Goal: Transaction & Acquisition: Book appointment/travel/reservation

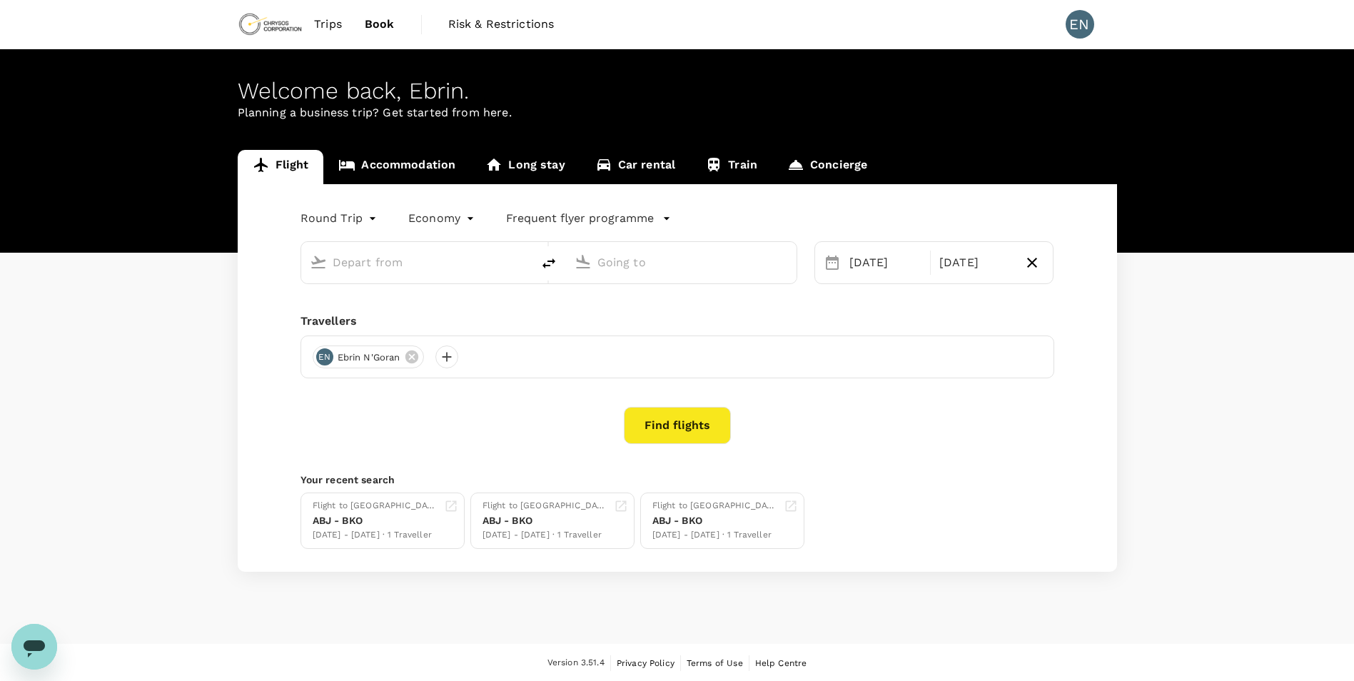
type input "[PERSON_NAME] Int'l (ABJ)"
type input "[PERSON_NAME][GEOGRAPHIC_DATA] (BKO)"
type input "[PERSON_NAME] Int'l (ABJ)"
type input "[PERSON_NAME][GEOGRAPHIC_DATA] (BKO)"
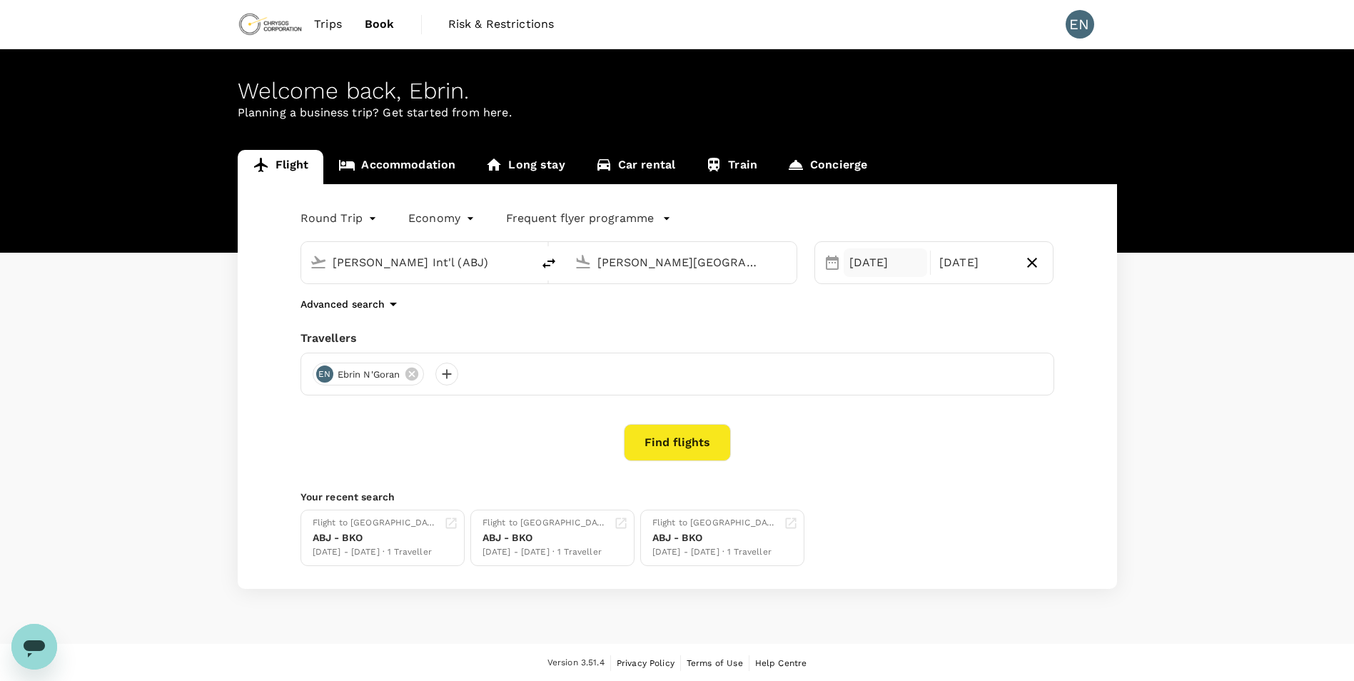
click at [885, 268] on div "13 Sep" at bounding box center [886, 262] width 84 height 29
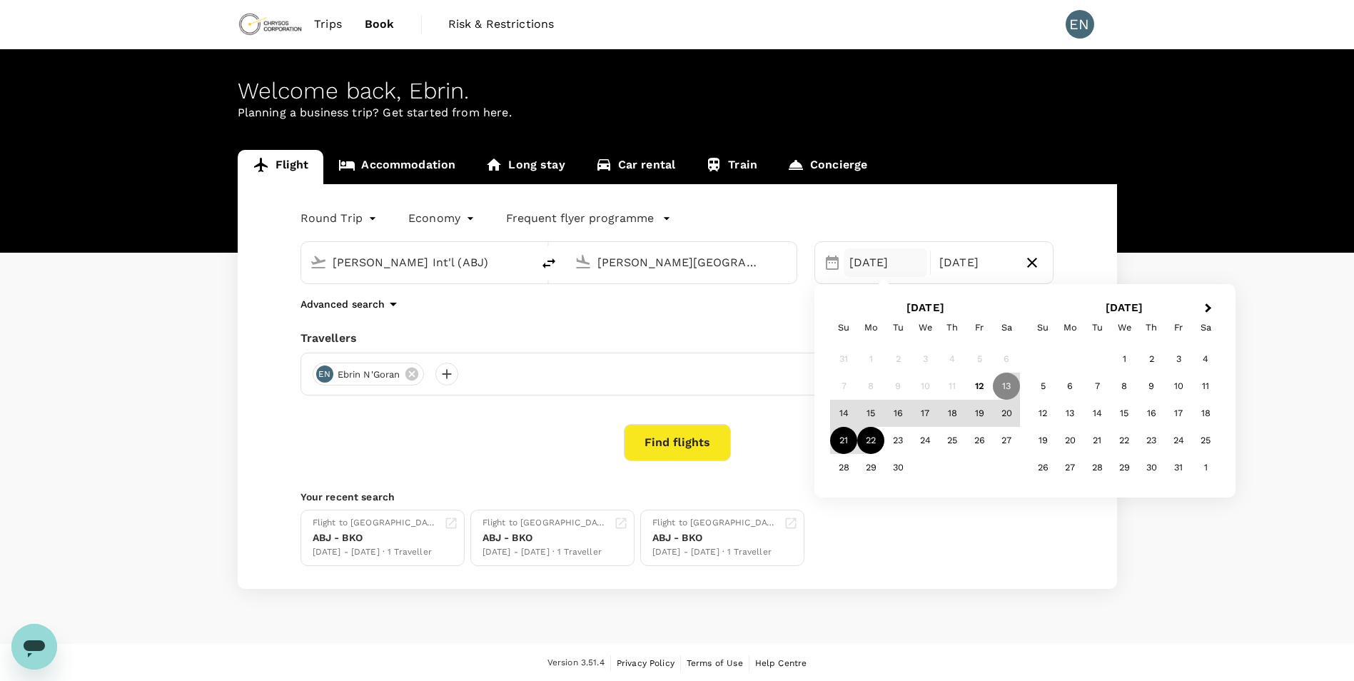
click at [849, 436] on div "21" at bounding box center [843, 440] width 27 height 27
click at [1006, 453] on div "27" at bounding box center [1006, 440] width 27 height 27
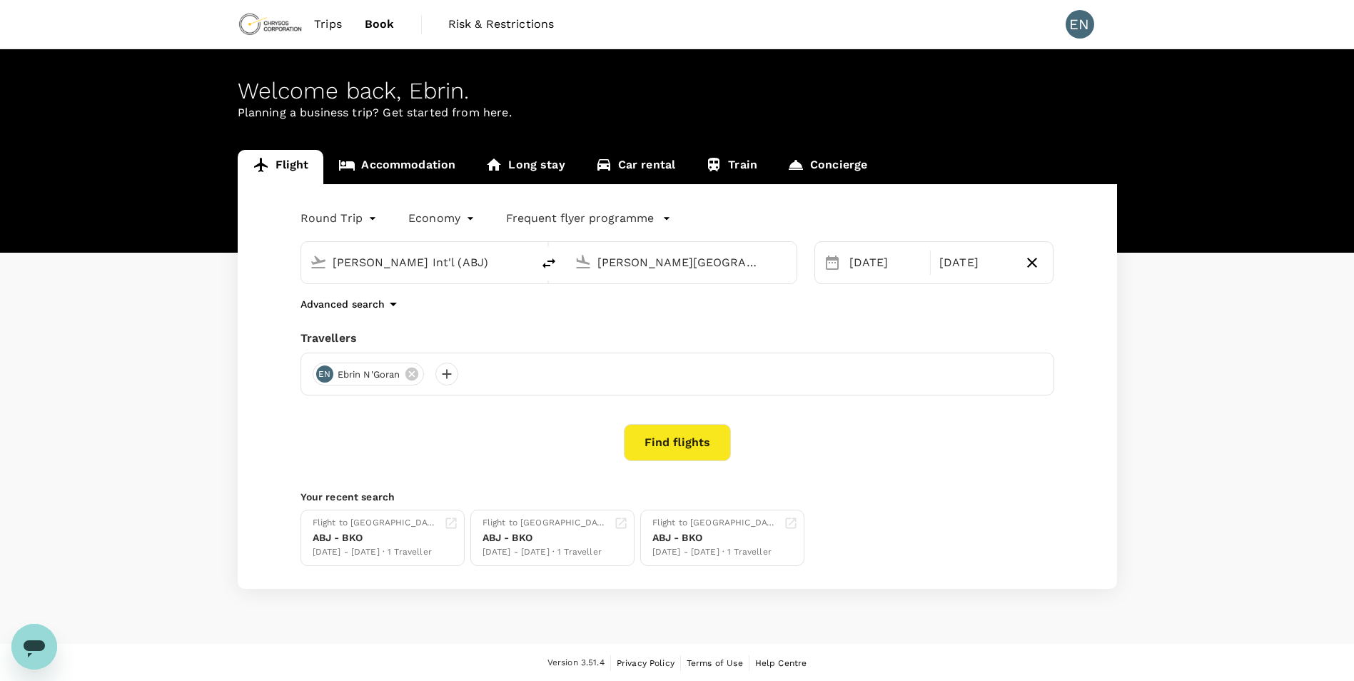
click at [712, 438] on button "Find flights" at bounding box center [677, 442] width 107 height 37
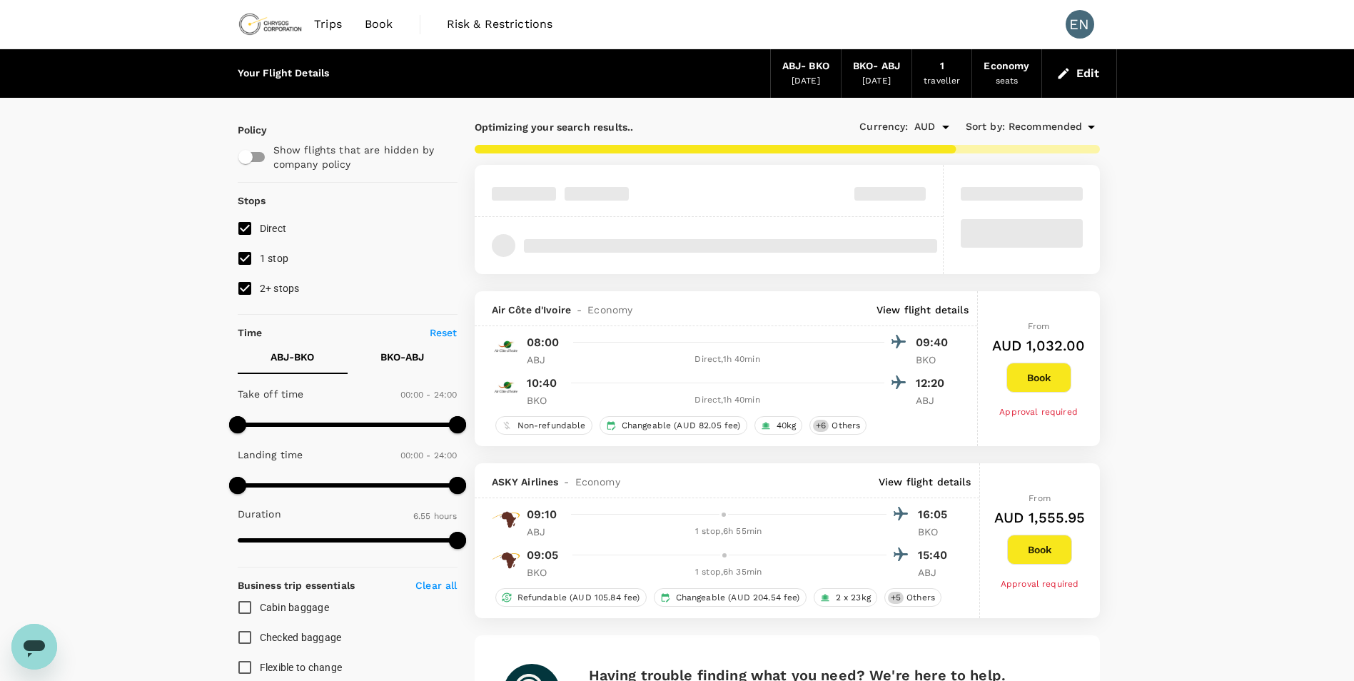
type input "1320"
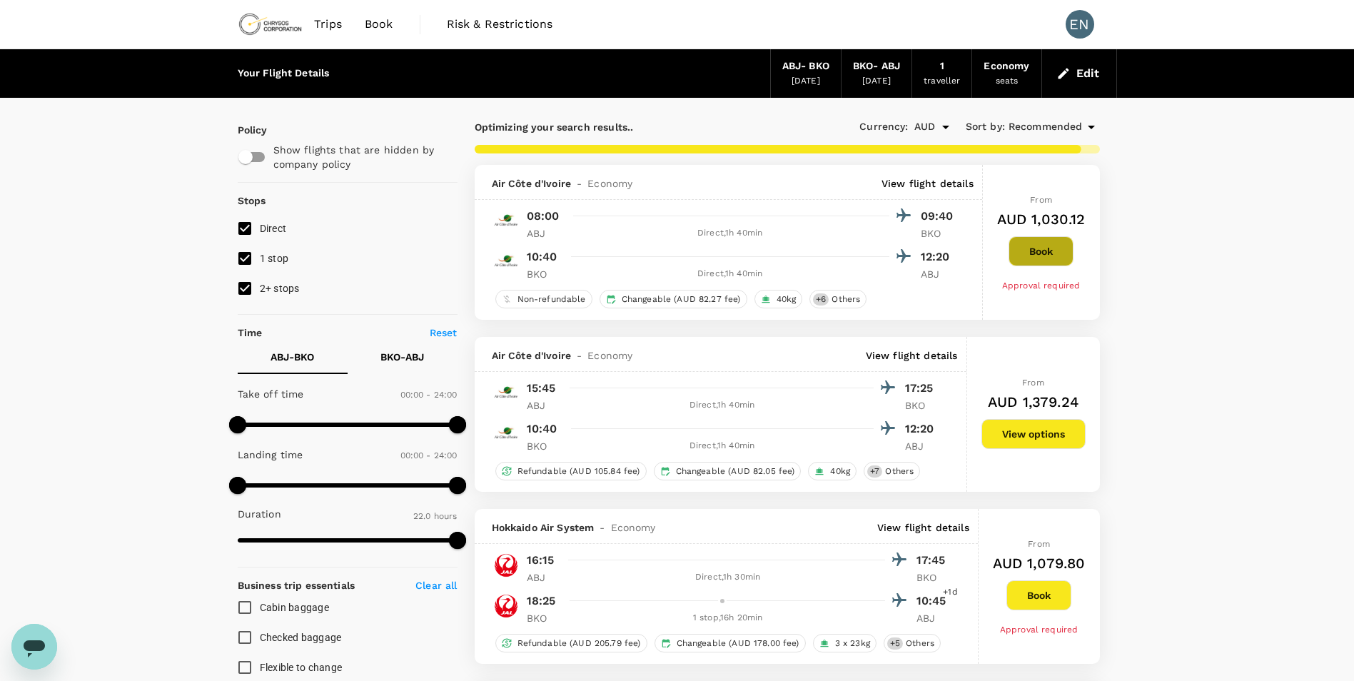
click at [1039, 250] on button "Book" at bounding box center [1041, 251] width 65 height 30
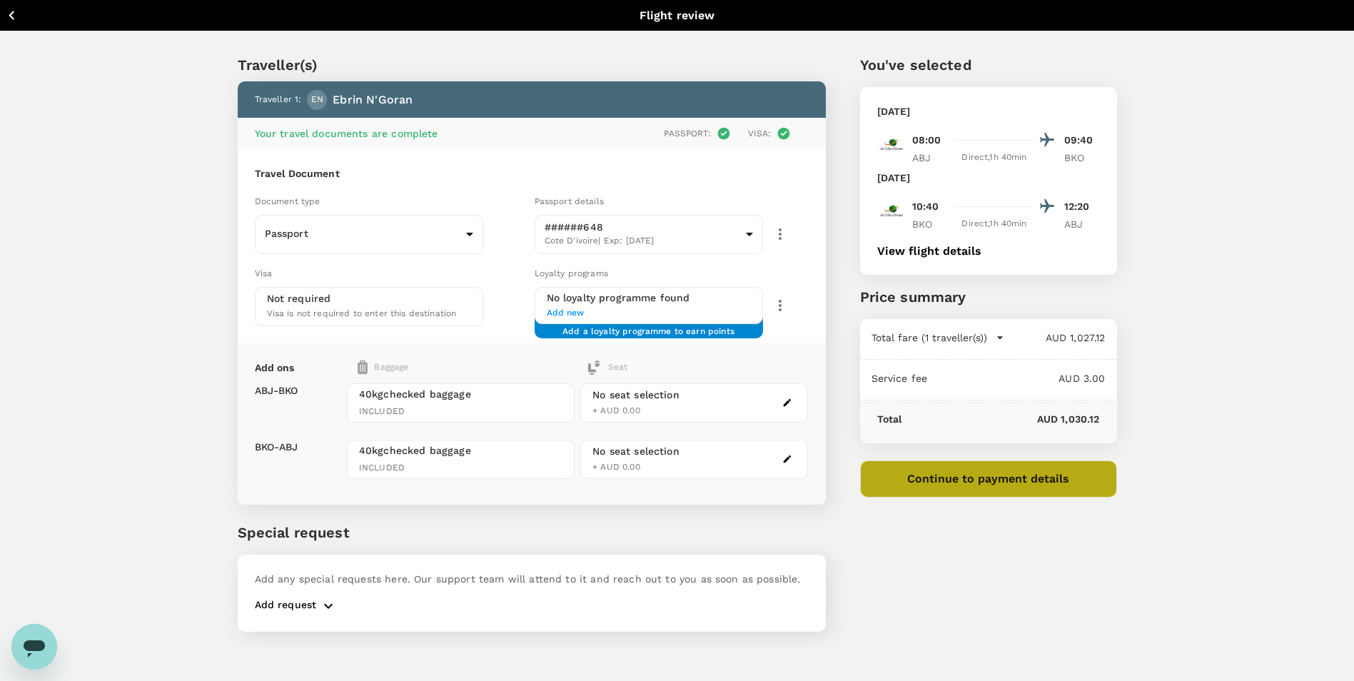
click at [993, 484] on button "Continue to payment details" at bounding box center [988, 478] width 257 height 37
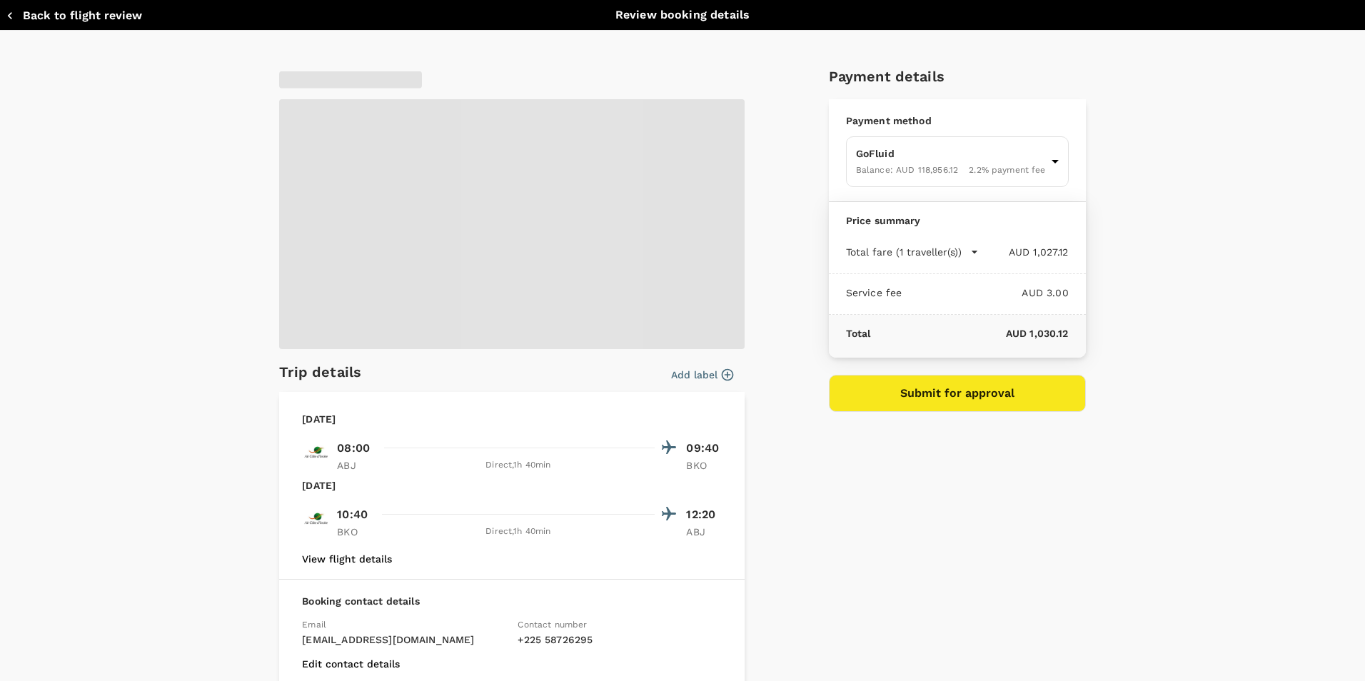
type input "9c4289b1-14a3-4119-8736-521306e5ca8f"
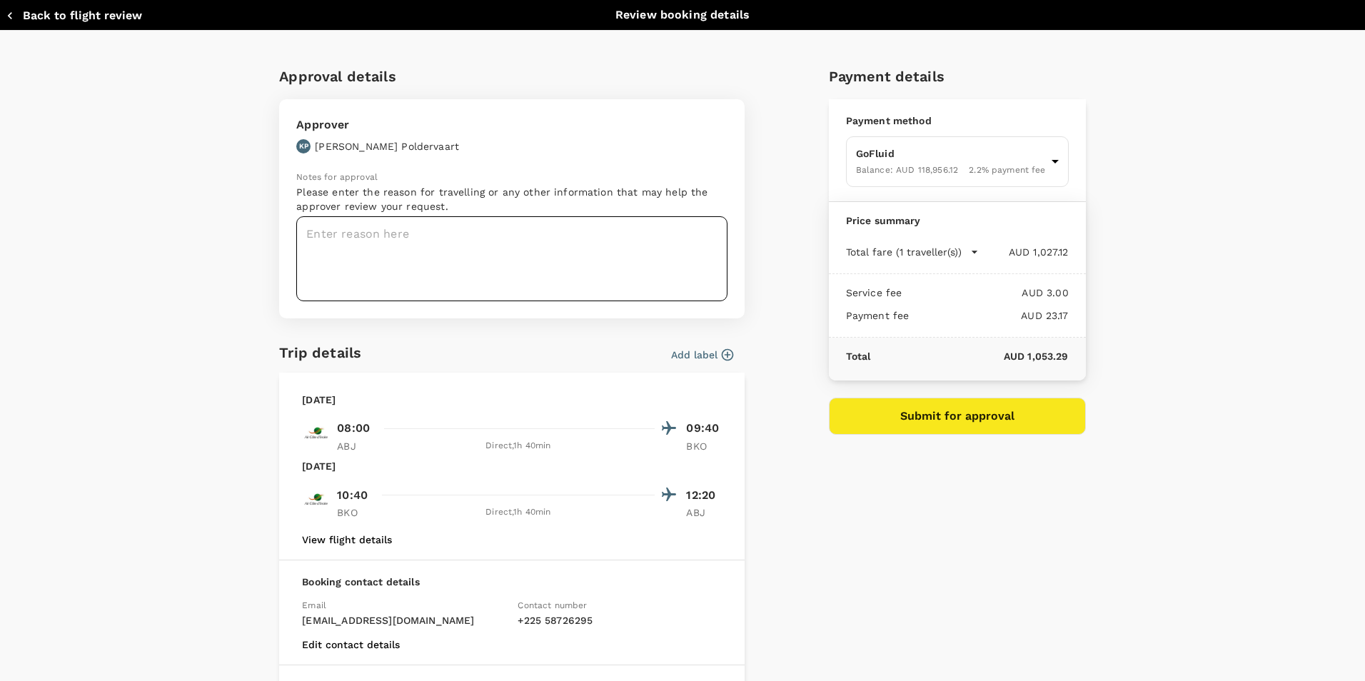
click at [315, 239] on textarea at bounding box center [511, 258] width 431 height 85
type textarea "Hi Kyle, This my booking to align with the charter flight booking. Best Regards…"
click at [957, 415] on button "Submit for approval" at bounding box center [957, 416] width 257 height 37
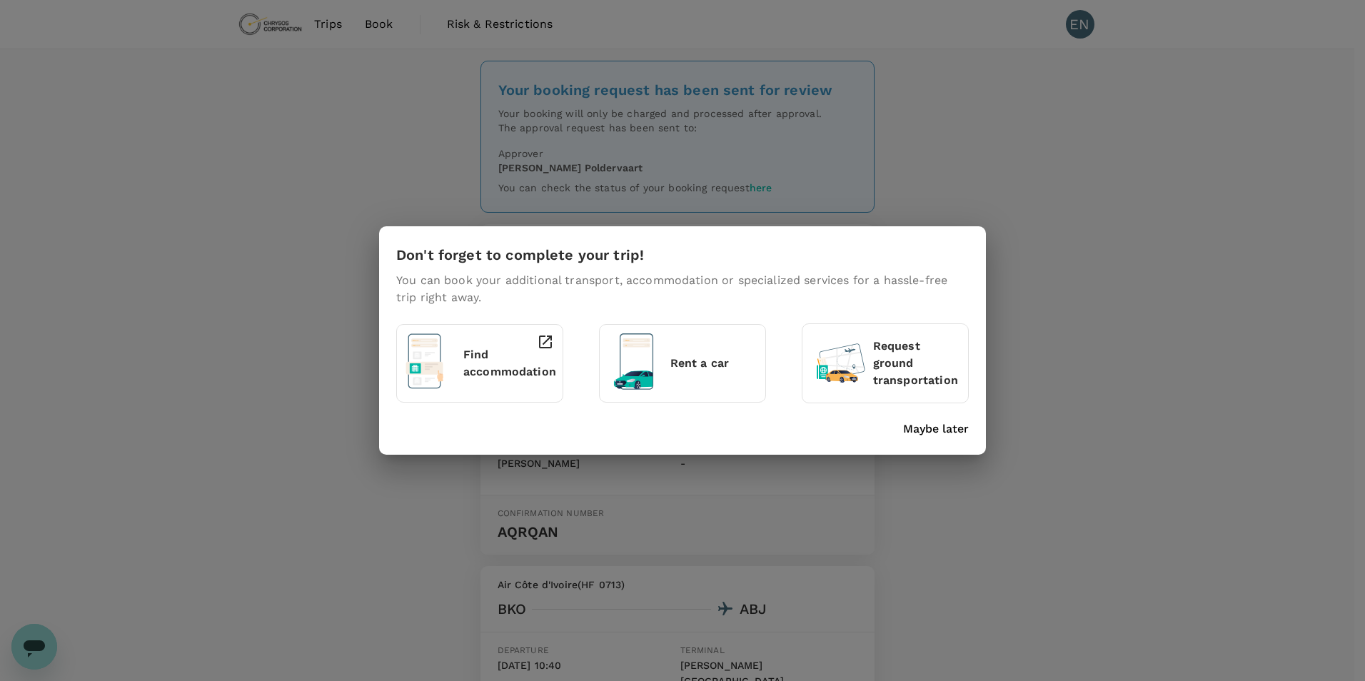
click at [492, 362] on p "Find accommodation" at bounding box center [509, 363] width 93 height 34
click at [942, 435] on p "Maybe later" at bounding box center [936, 428] width 66 height 17
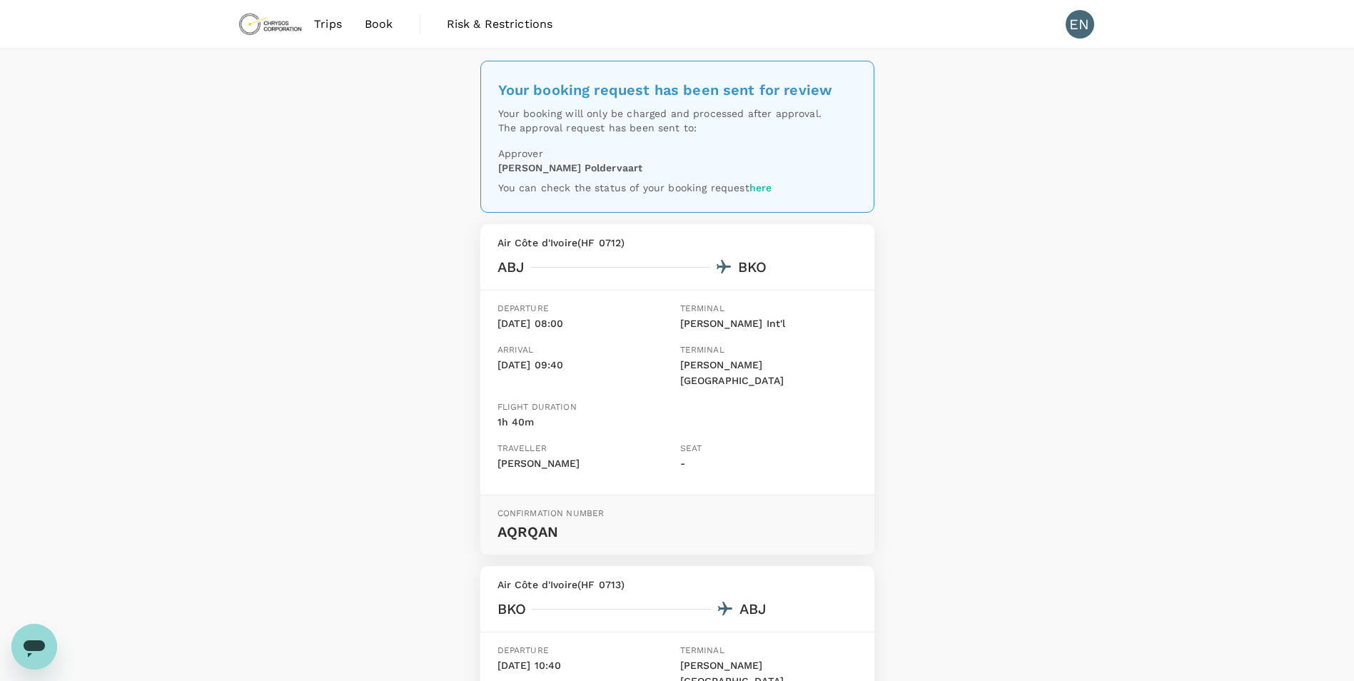
click at [464, 13] on link "Risk & Restrictions" at bounding box center [499, 24] width 129 height 49
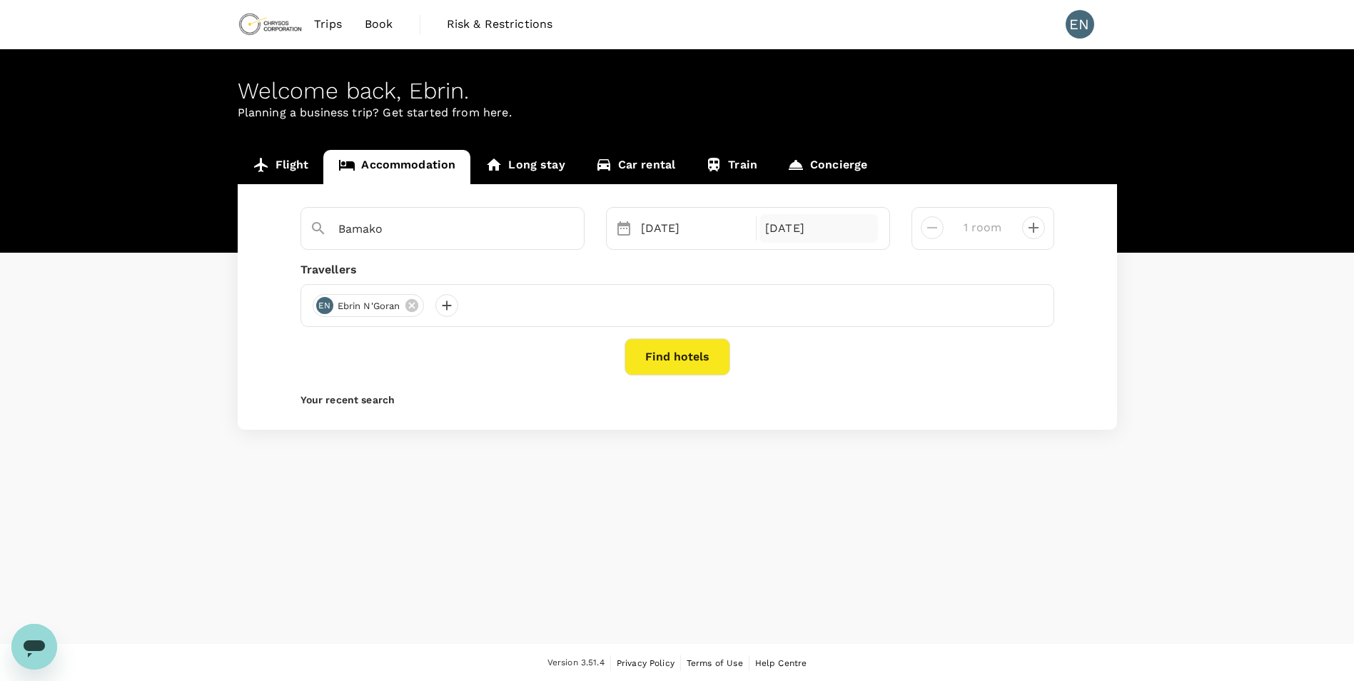
click at [810, 231] on div "27 Sep" at bounding box center [819, 228] width 119 height 29
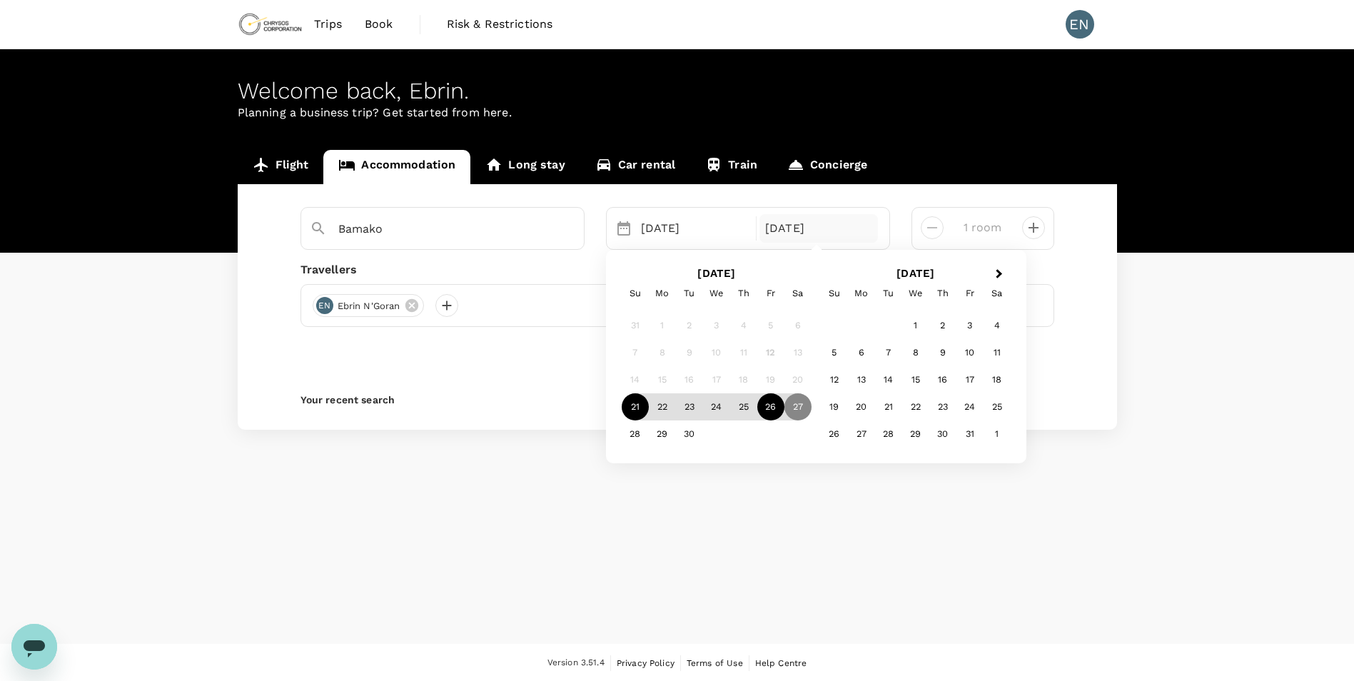
click at [780, 407] on div "26" at bounding box center [770, 406] width 27 height 27
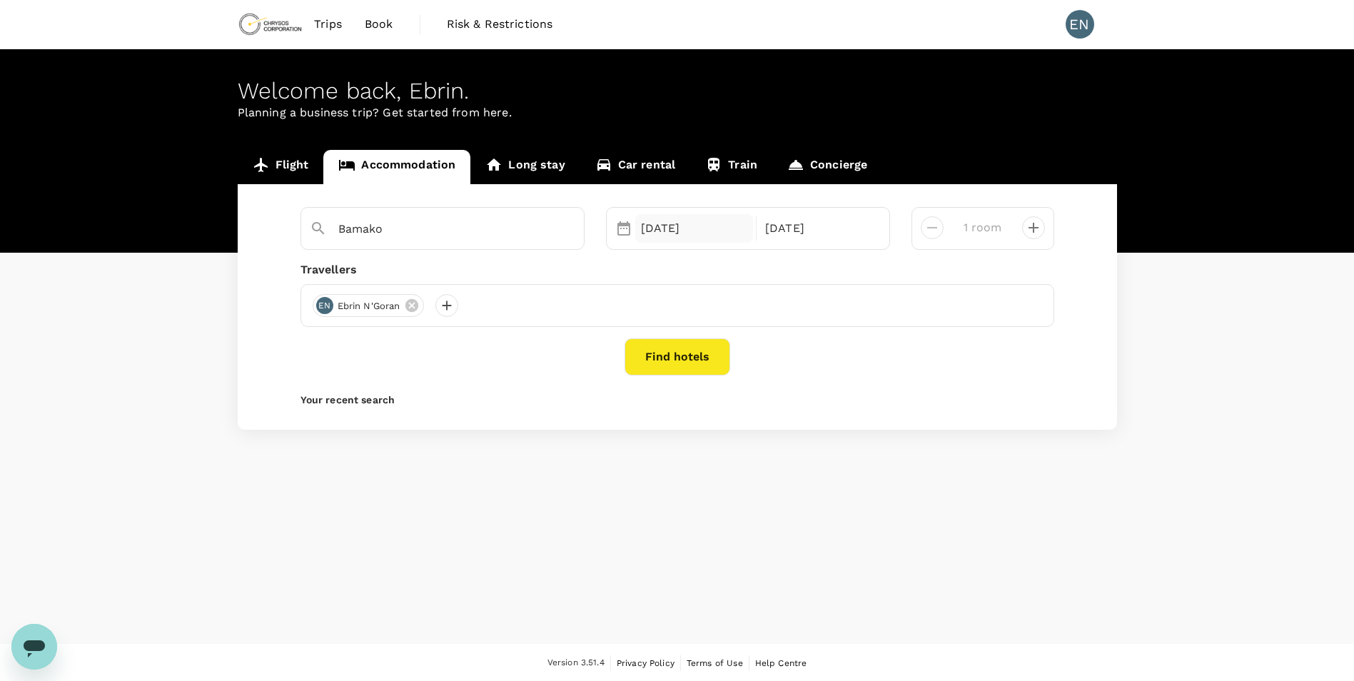
click at [725, 230] on div "21 Sep" at bounding box center [694, 228] width 119 height 29
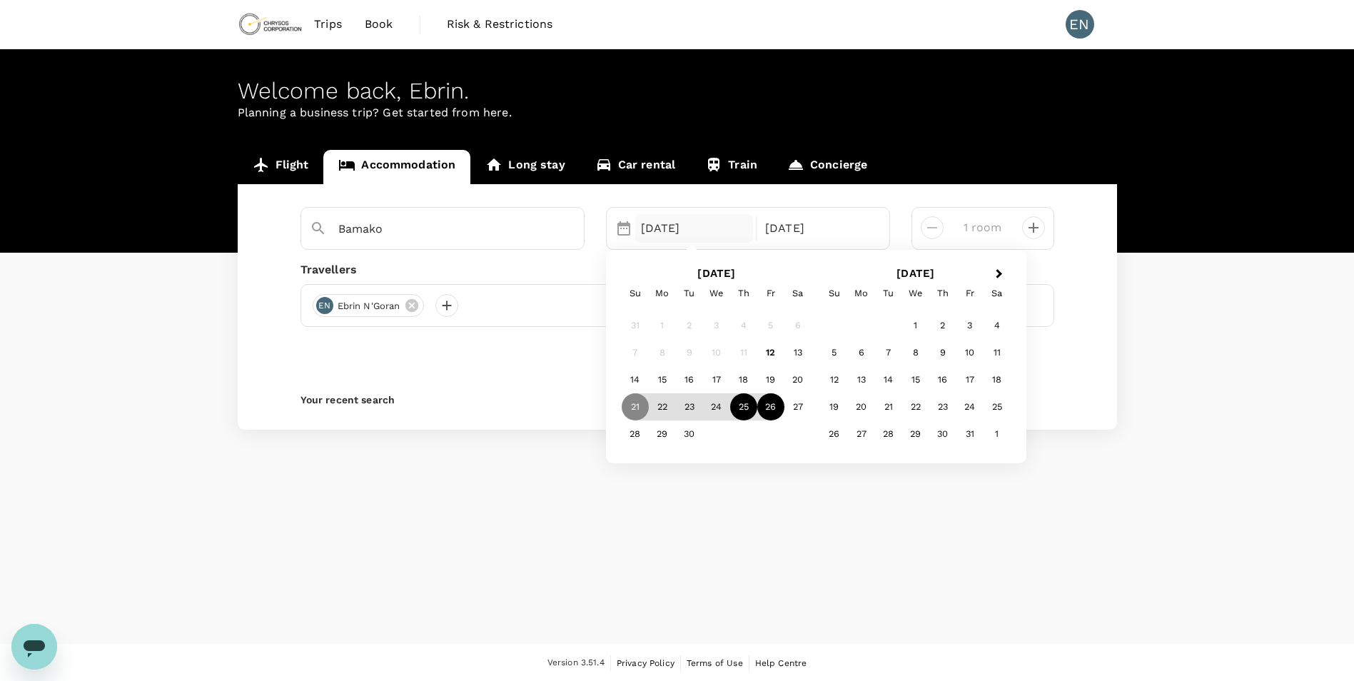
click at [736, 407] on div "25" at bounding box center [743, 406] width 27 height 27
click at [770, 395] on div "26" at bounding box center [770, 406] width 27 height 27
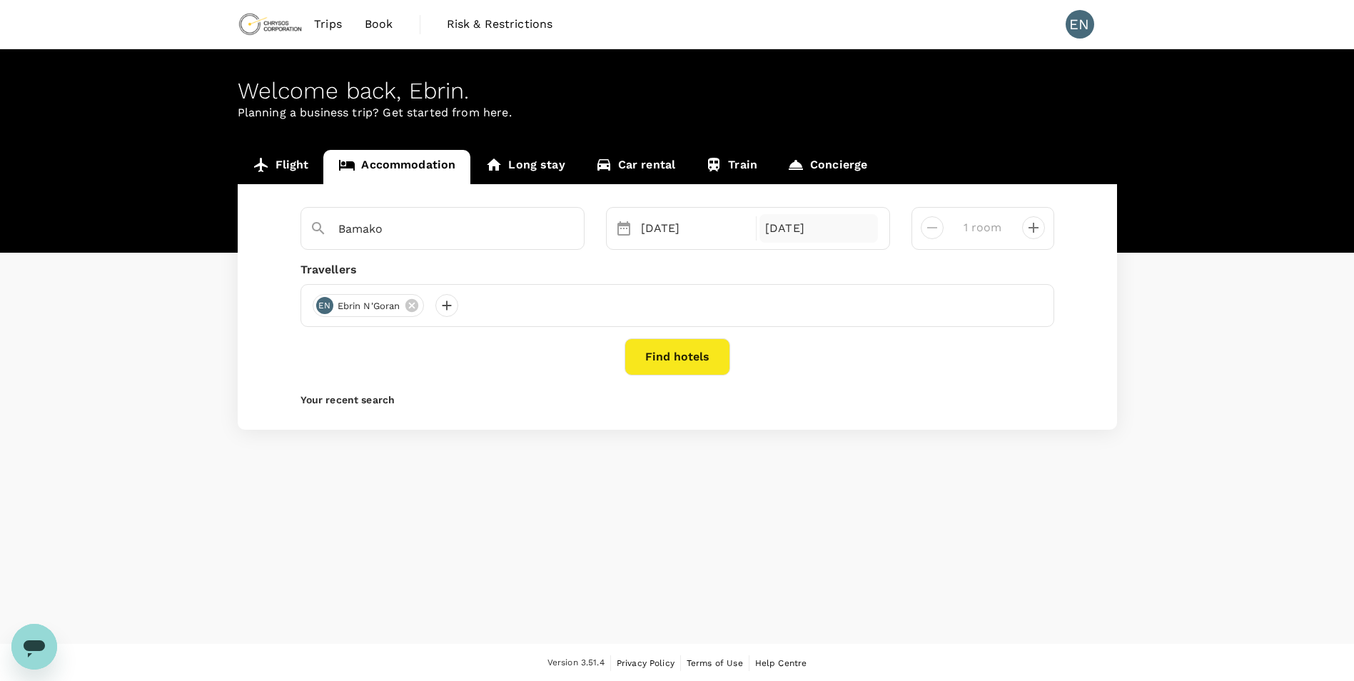
click at [798, 221] on div "26 Sep" at bounding box center [819, 228] width 119 height 29
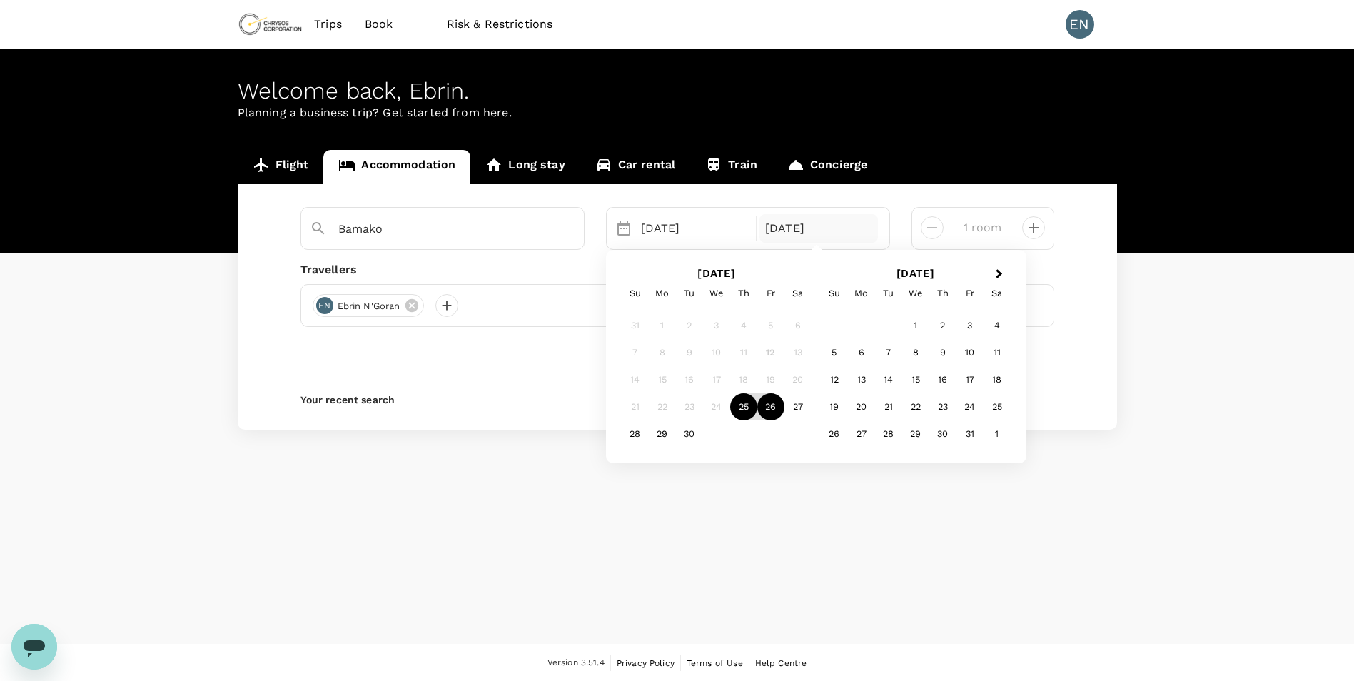
click at [761, 409] on div "26" at bounding box center [770, 406] width 27 height 27
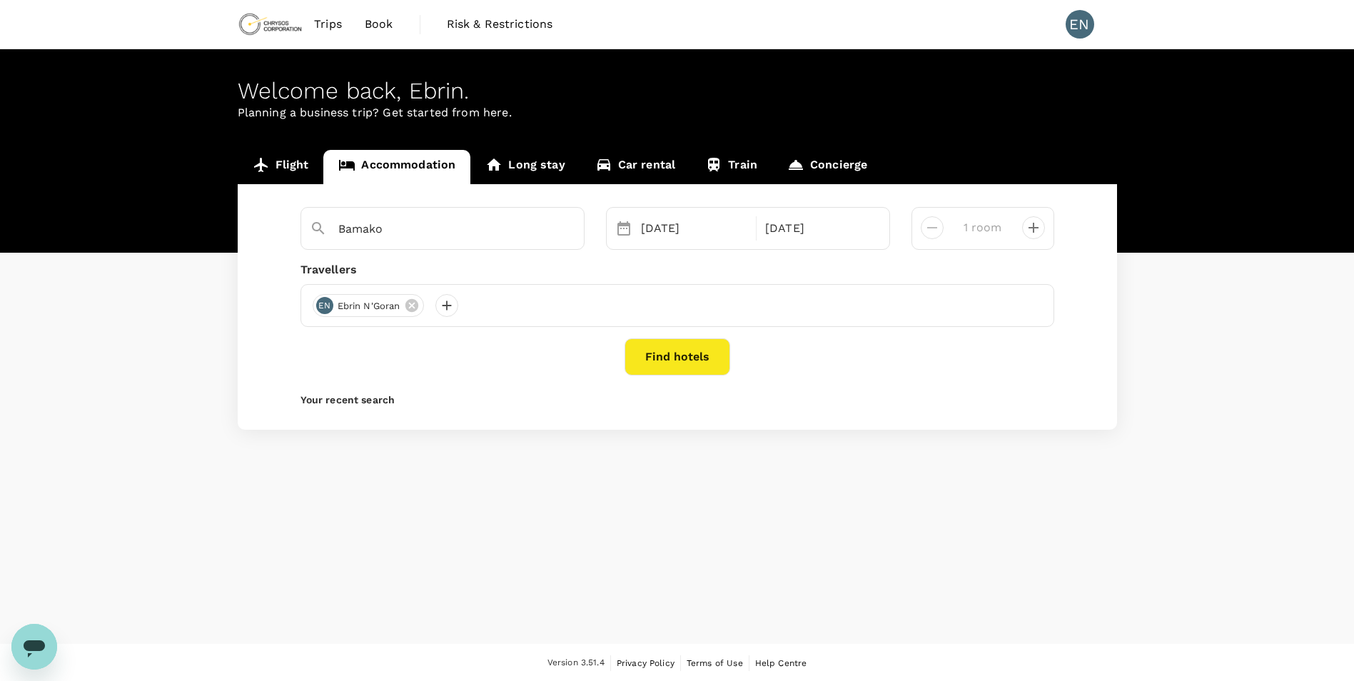
click at [802, 208] on div "Selected date: Thursday, September 25th, 2025 25 Sep Selected date: Friday, Sep…" at bounding box center [748, 228] width 284 height 43
click at [802, 228] on div "26 Sep" at bounding box center [819, 228] width 119 height 29
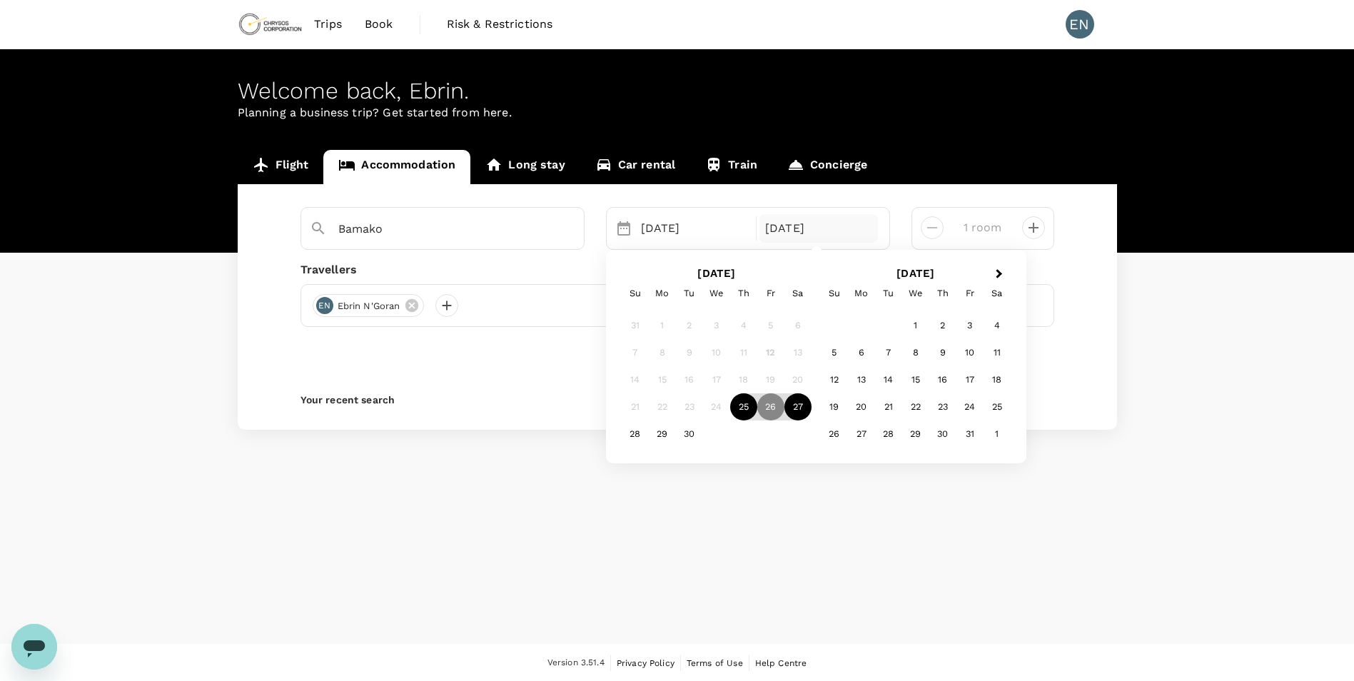
click at [792, 408] on div "27" at bounding box center [798, 406] width 27 height 27
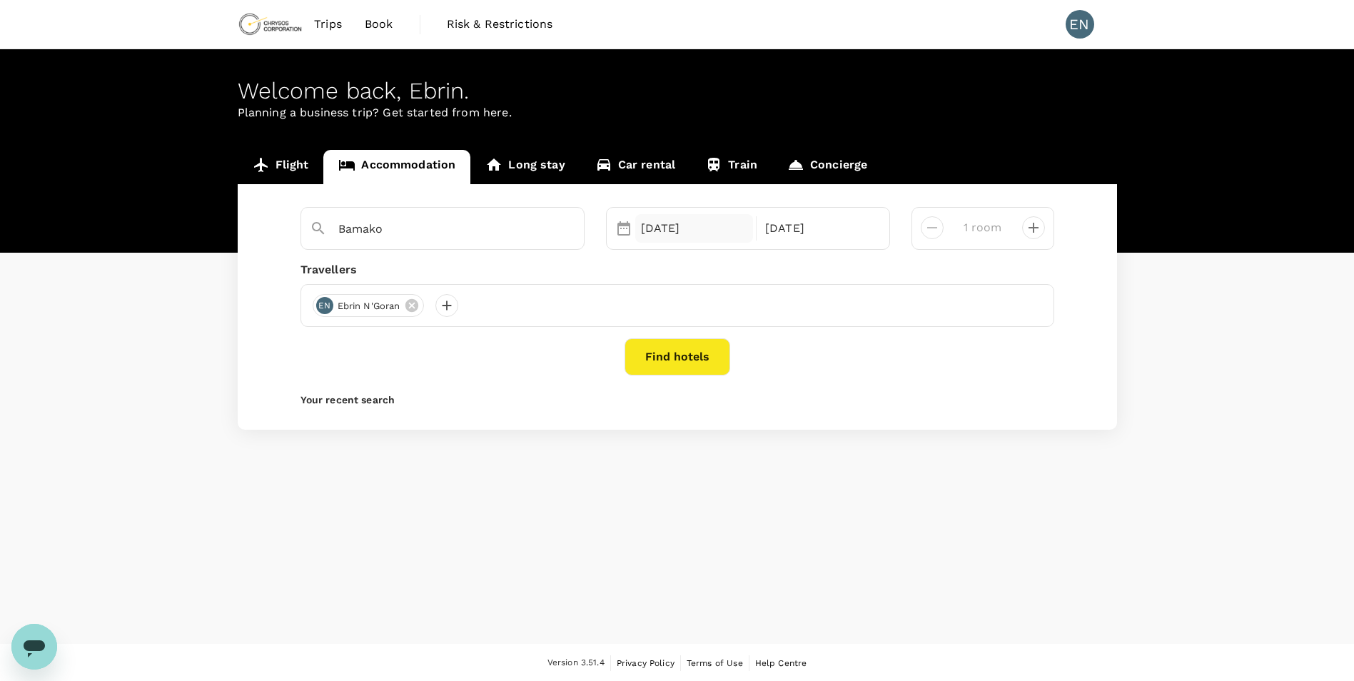
click at [691, 222] on div "25 Sep" at bounding box center [694, 228] width 119 height 29
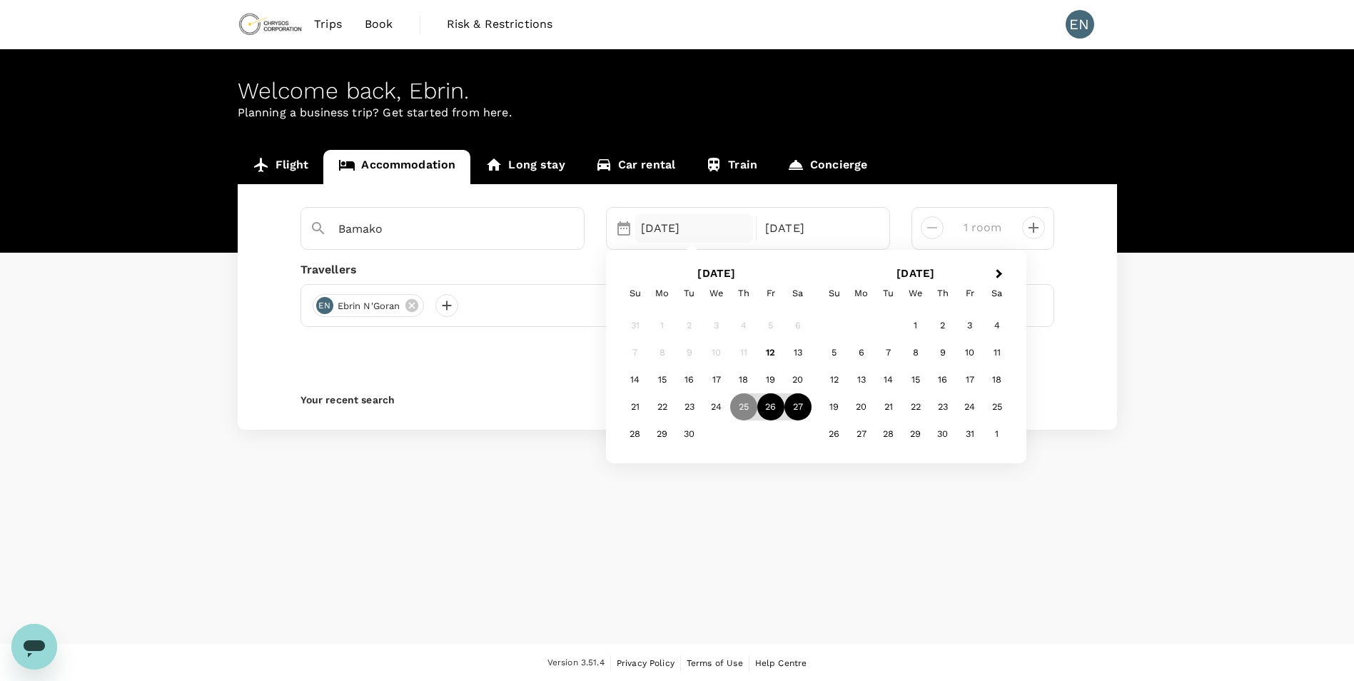
click at [771, 411] on div "26" at bounding box center [770, 406] width 27 height 27
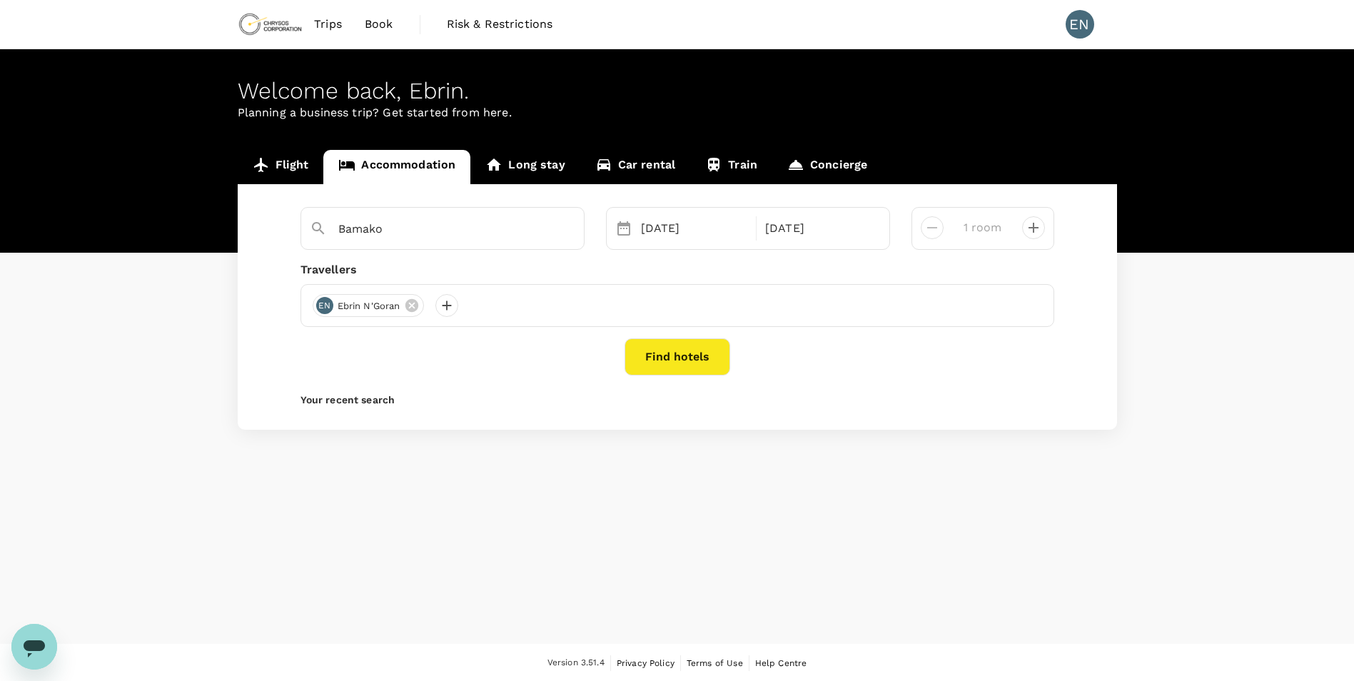
click at [752, 501] on div "Welcome back , Ebrin . Planning a business trip? Get started from here. Flight …" at bounding box center [677, 346] width 1354 height 595
click at [684, 366] on button "Find hotels" at bounding box center [678, 356] width 106 height 37
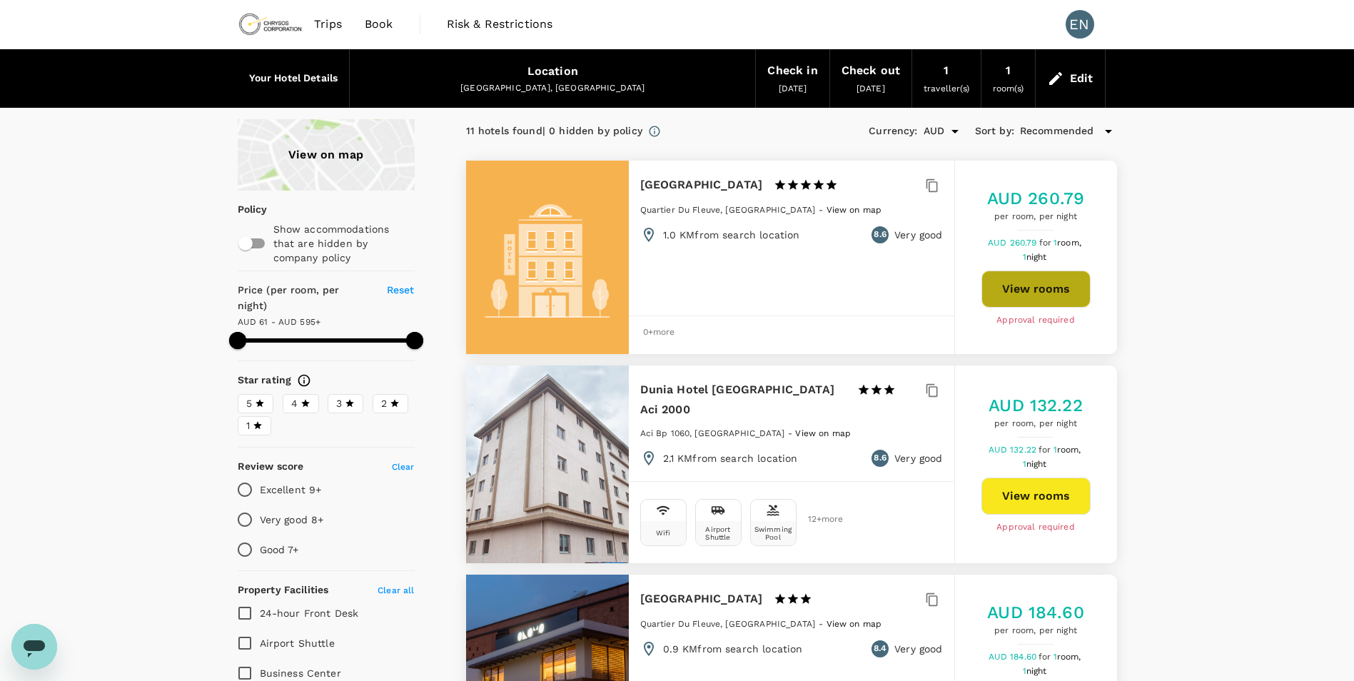
click at [1041, 303] on button "View rooms" at bounding box center [1036, 289] width 109 height 37
type input "593.82"
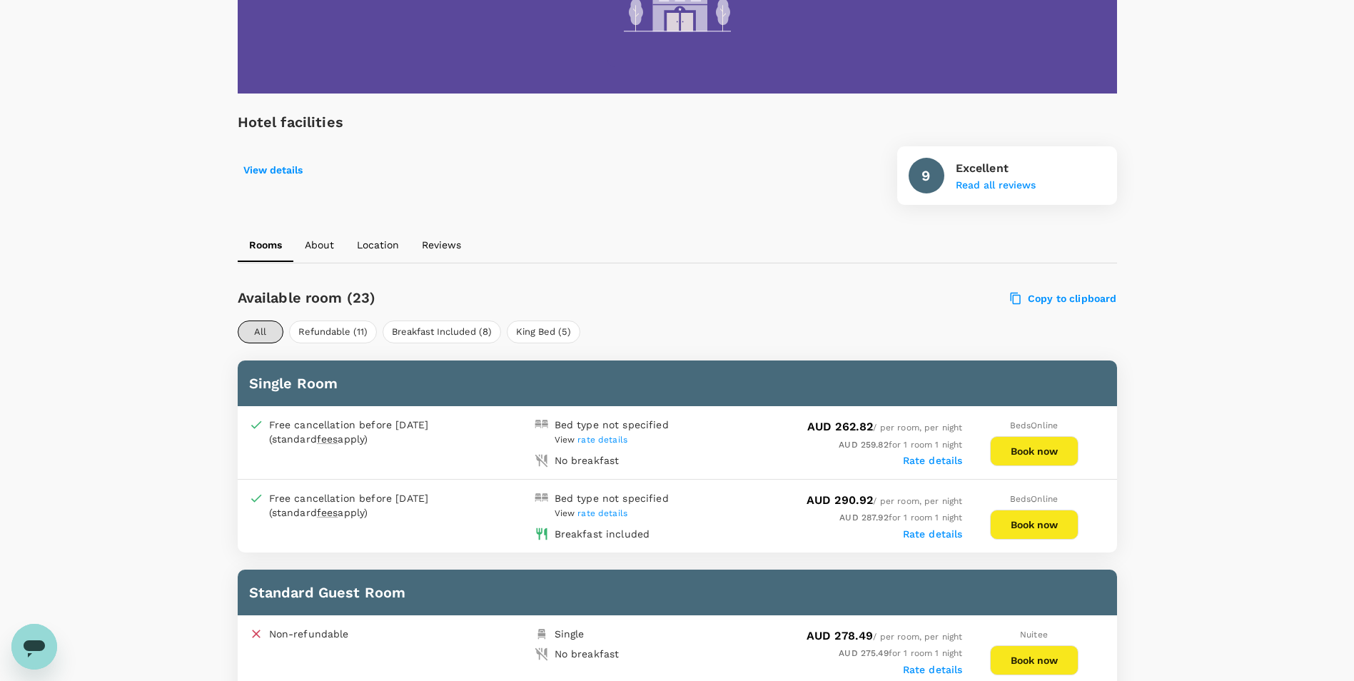
scroll to position [571, 0]
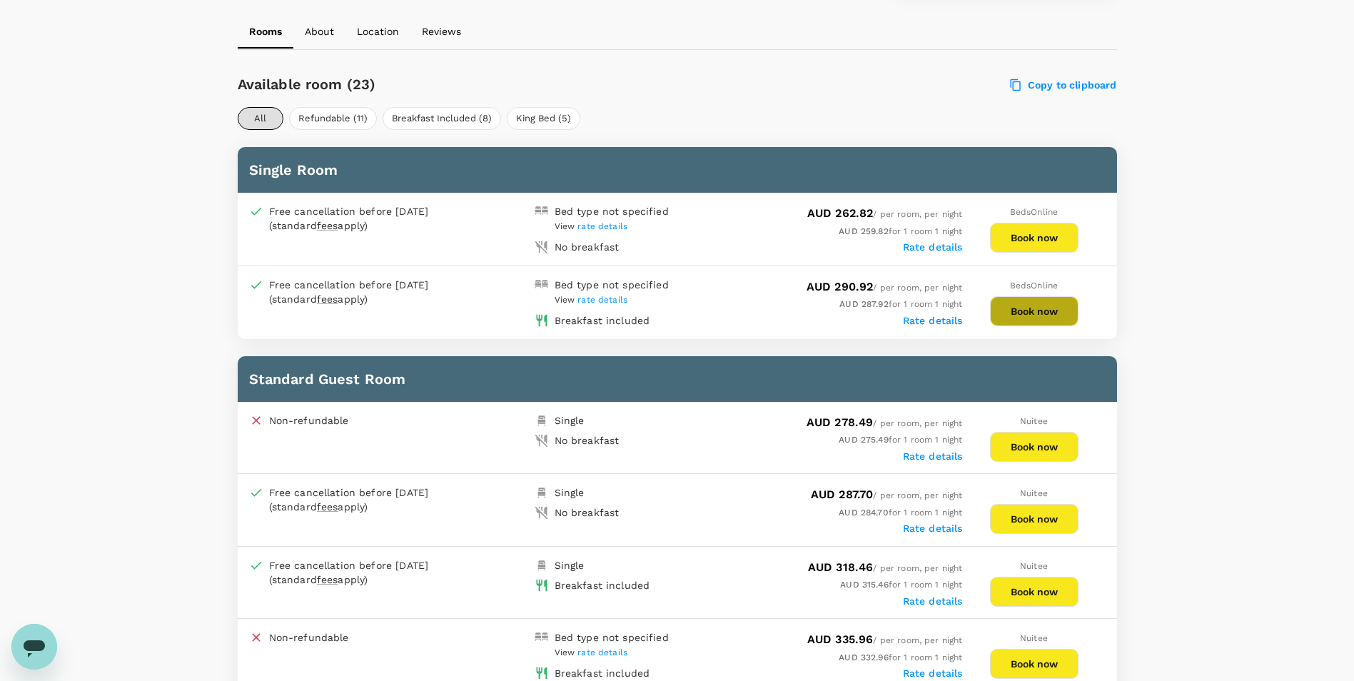
click at [1028, 318] on button "Book now" at bounding box center [1034, 311] width 89 height 30
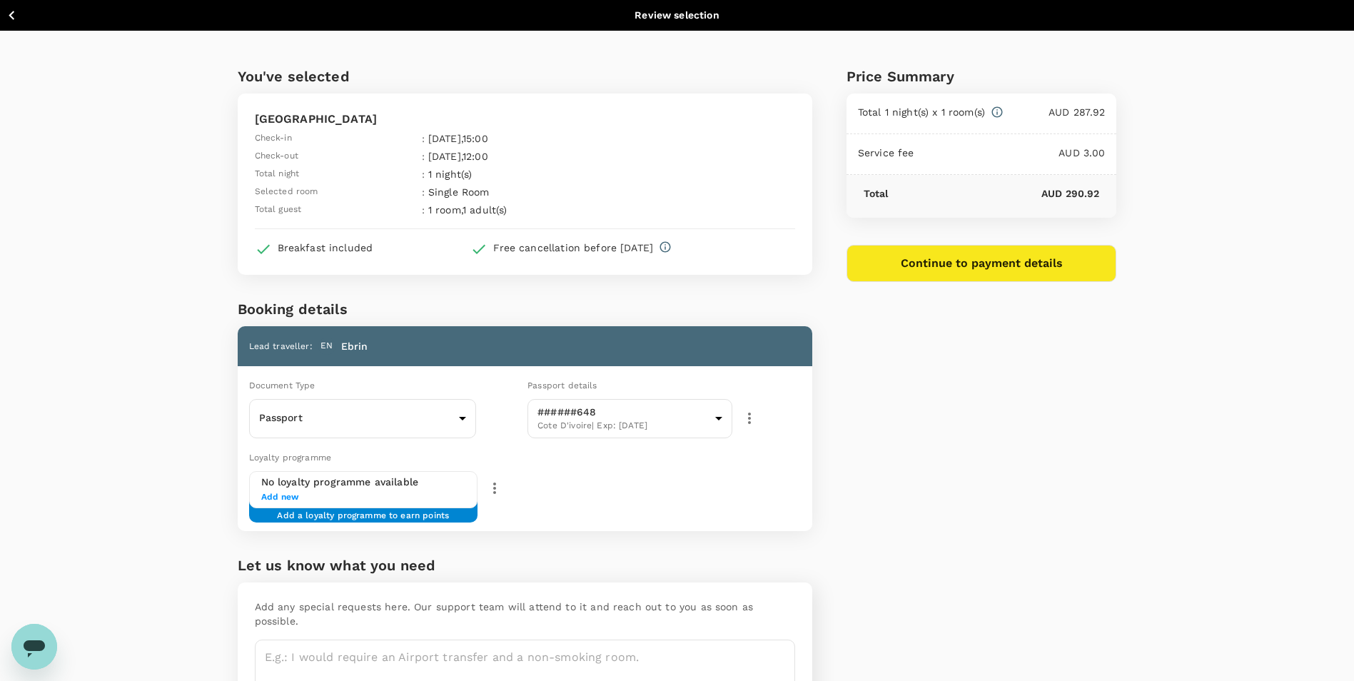
click at [992, 264] on button "Continue to payment details" at bounding box center [982, 263] width 271 height 37
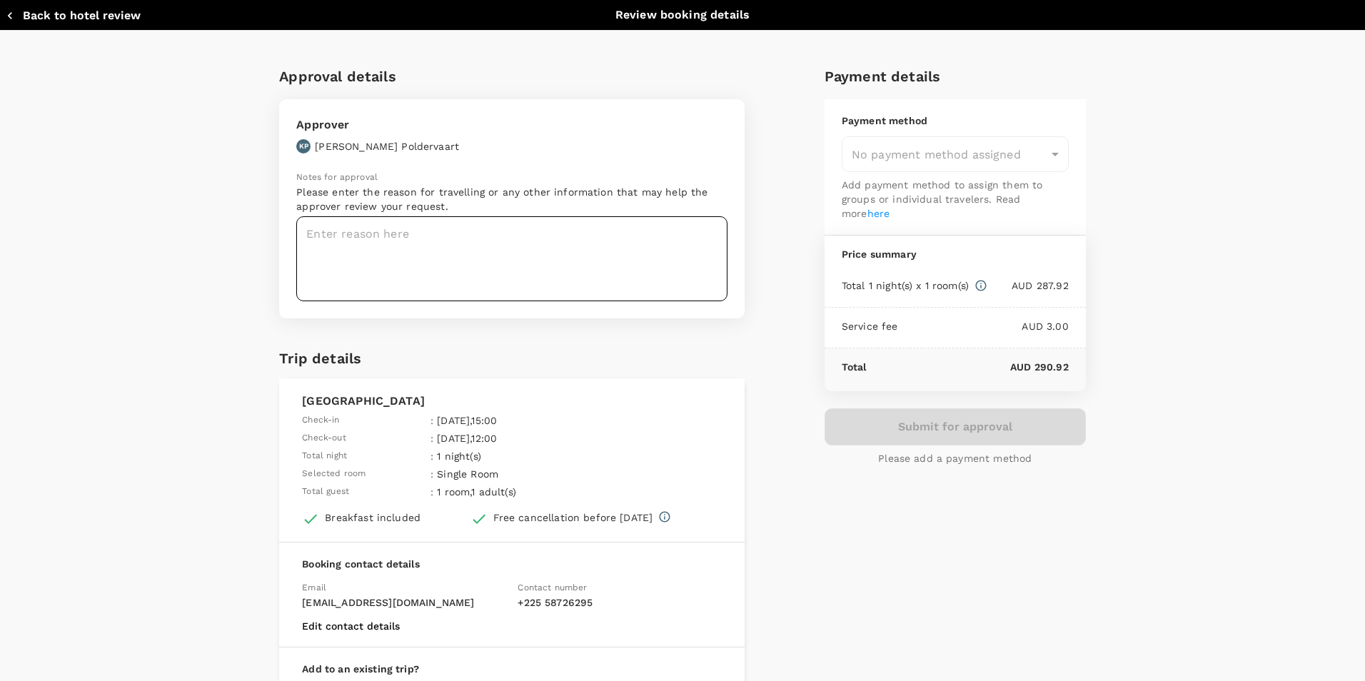
type input "9c4289b1-14a3-4119-8736-521306e5ca8f"
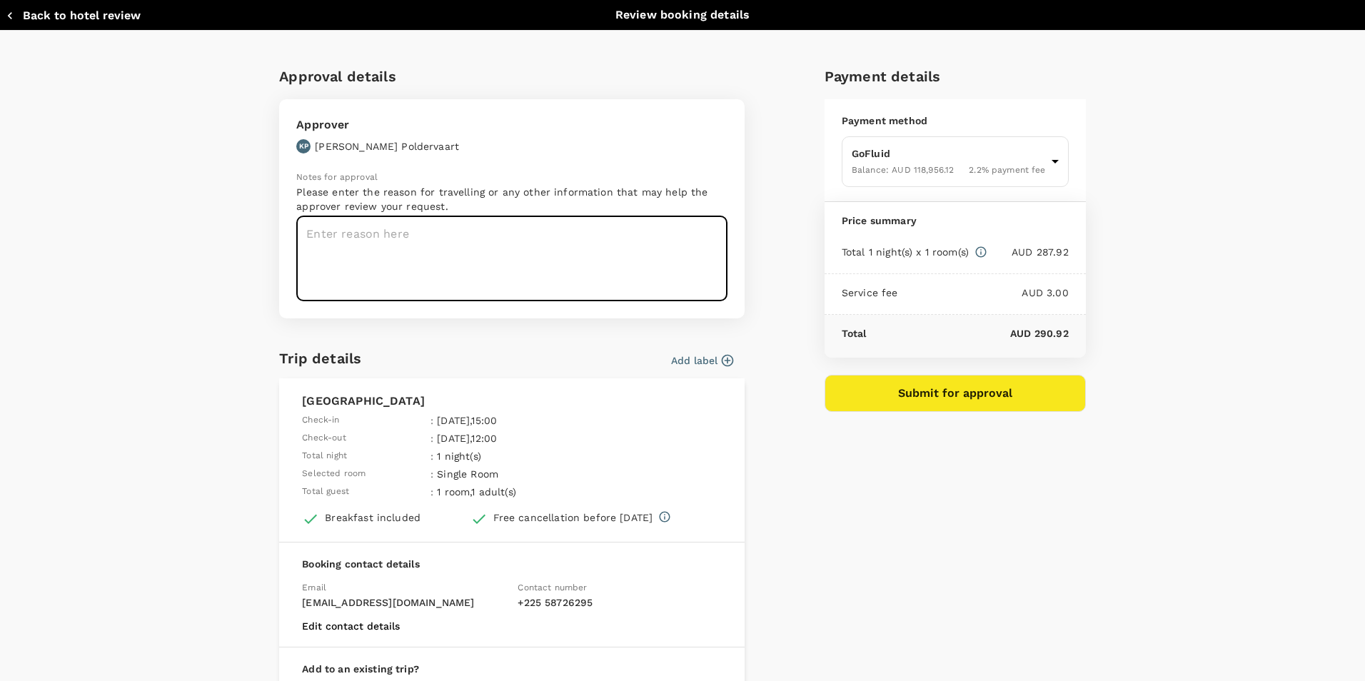
click at [428, 237] on textarea at bounding box center [511, 258] width 431 height 85
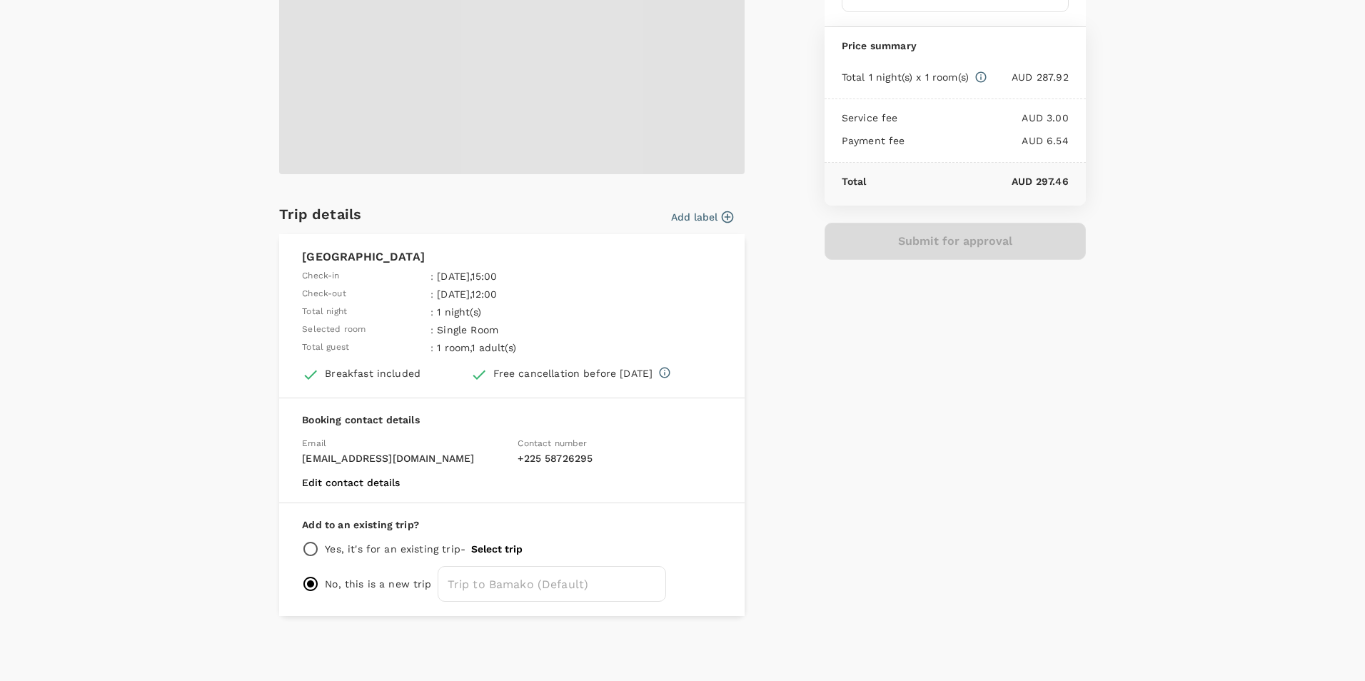
scroll to position [79, 0]
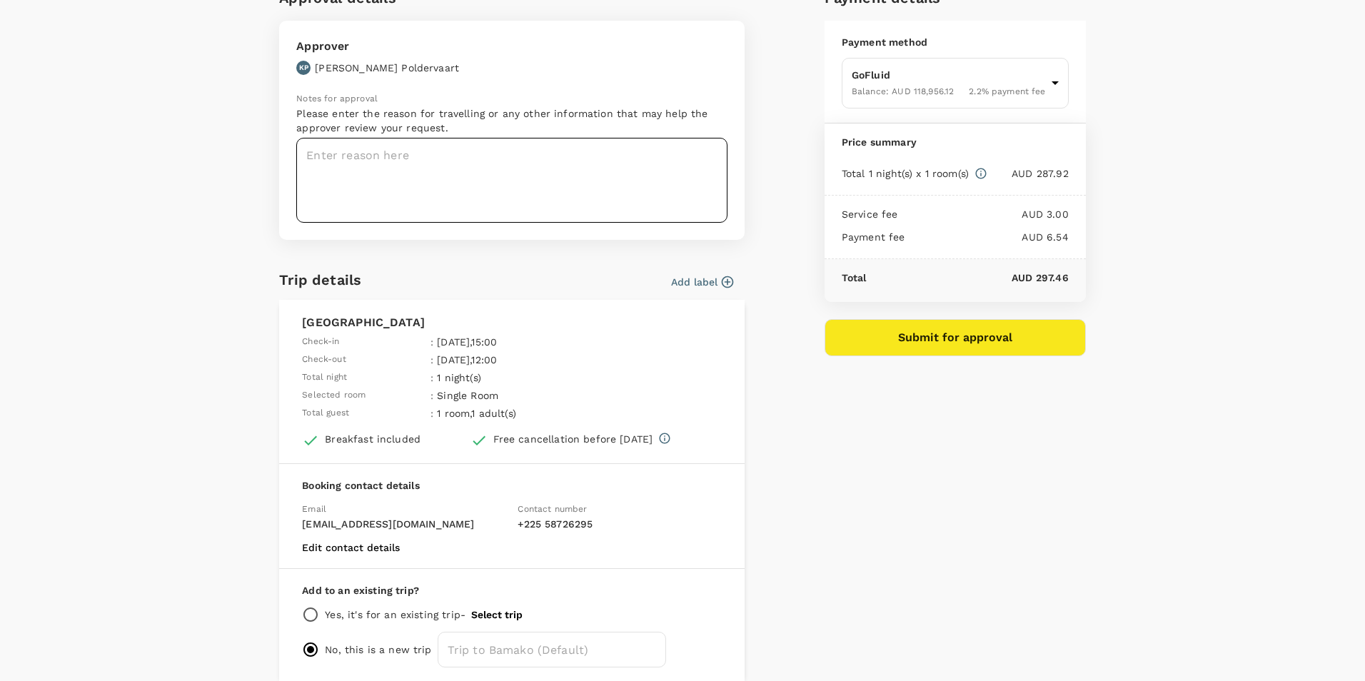
click at [310, 149] on textarea at bounding box center [511, 180] width 431 height 85
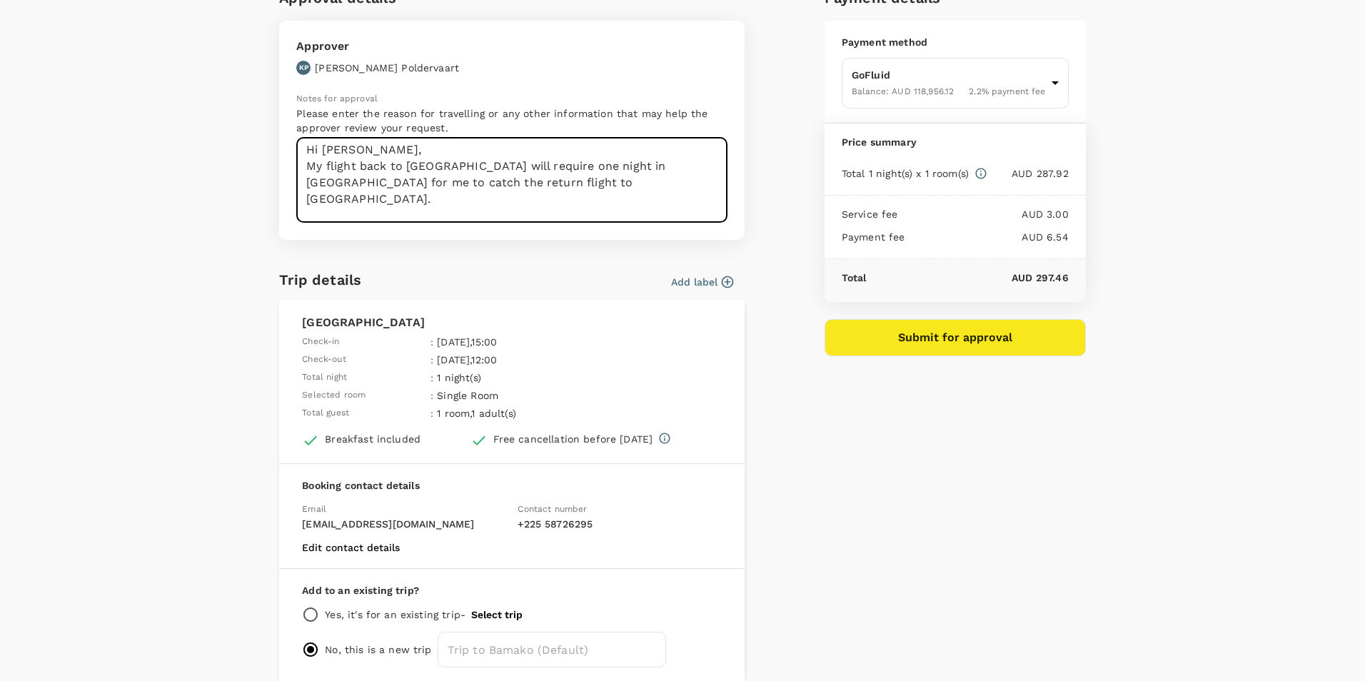
scroll to position [22, 0]
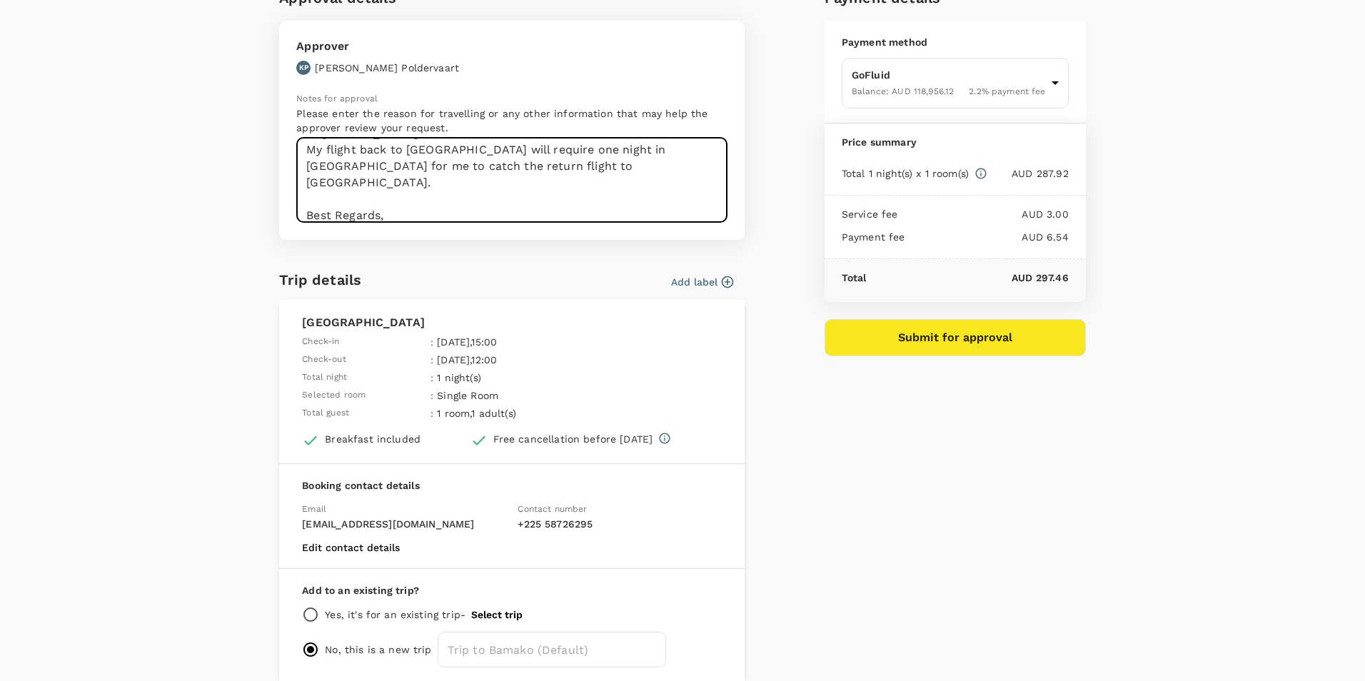
type textarea "Hi Kyle, My flight back to Abidjan will require one night in Bamako for me to c…"
click at [896, 331] on button "Submit for approval" at bounding box center [955, 337] width 261 height 37
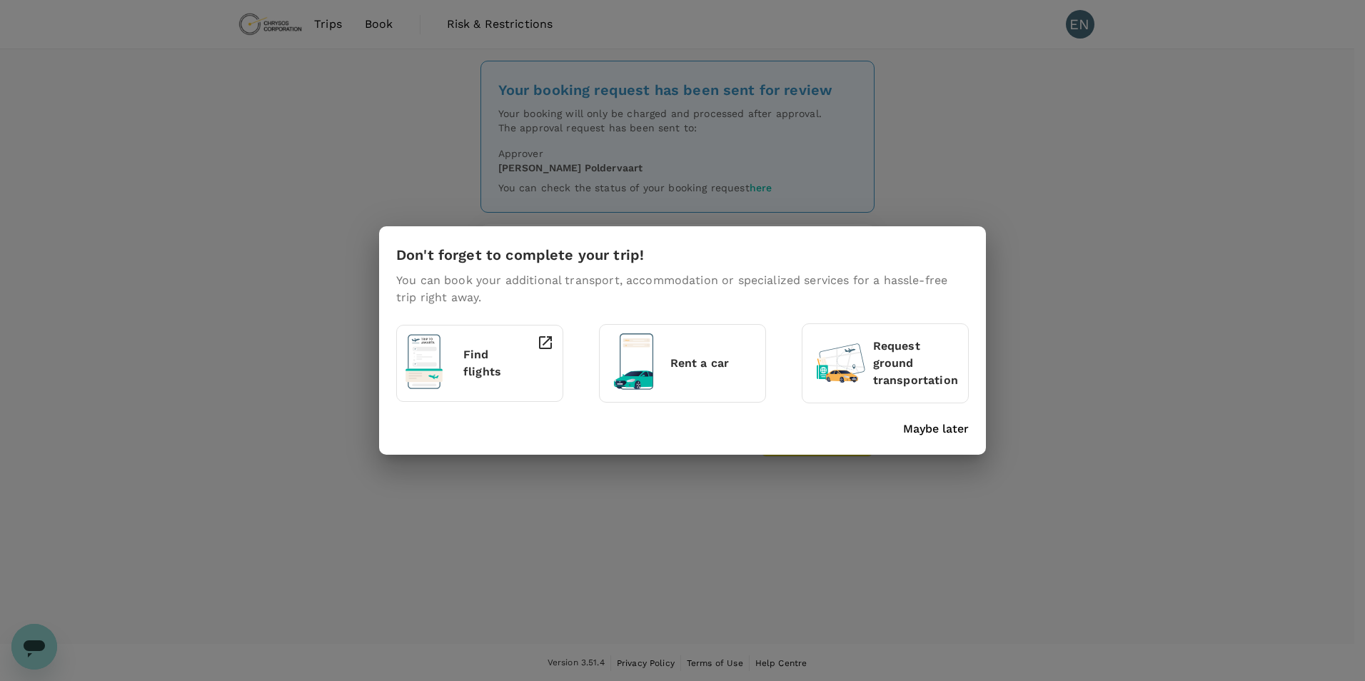
click at [939, 428] on p "Maybe later" at bounding box center [936, 428] width 66 height 17
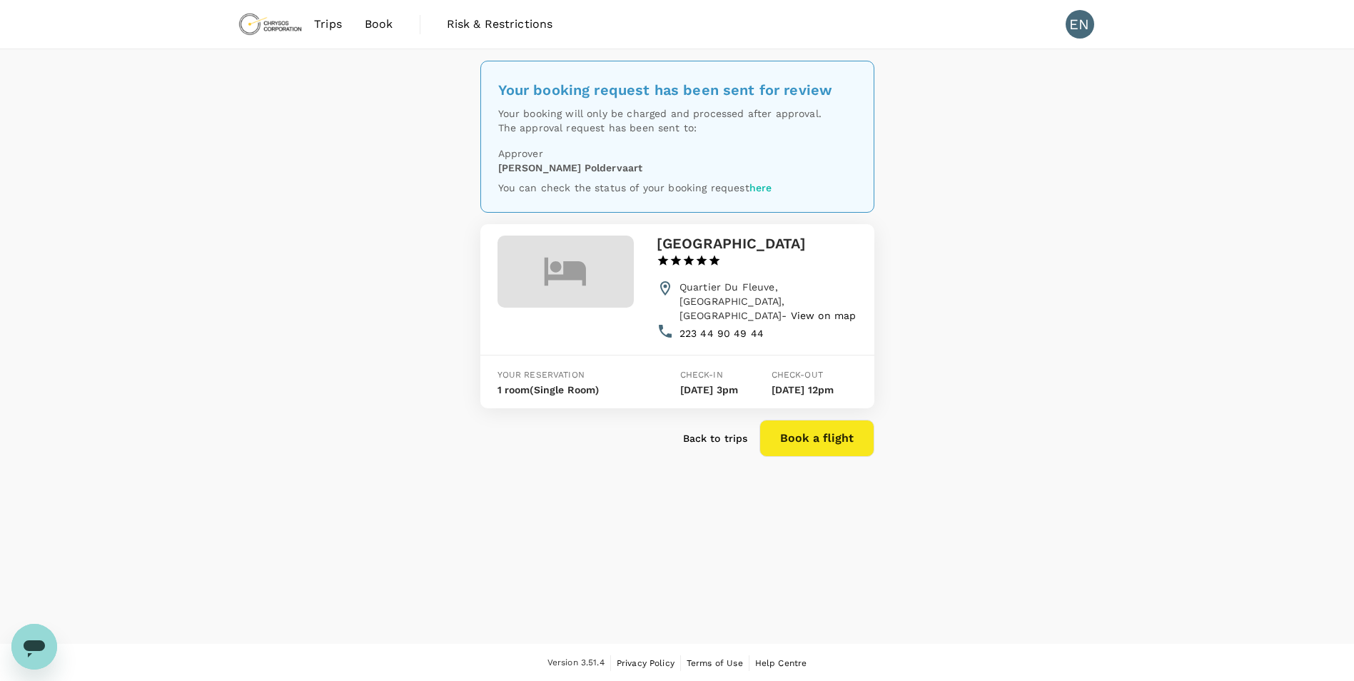
click at [329, 28] on span "Trips" at bounding box center [328, 24] width 28 height 17
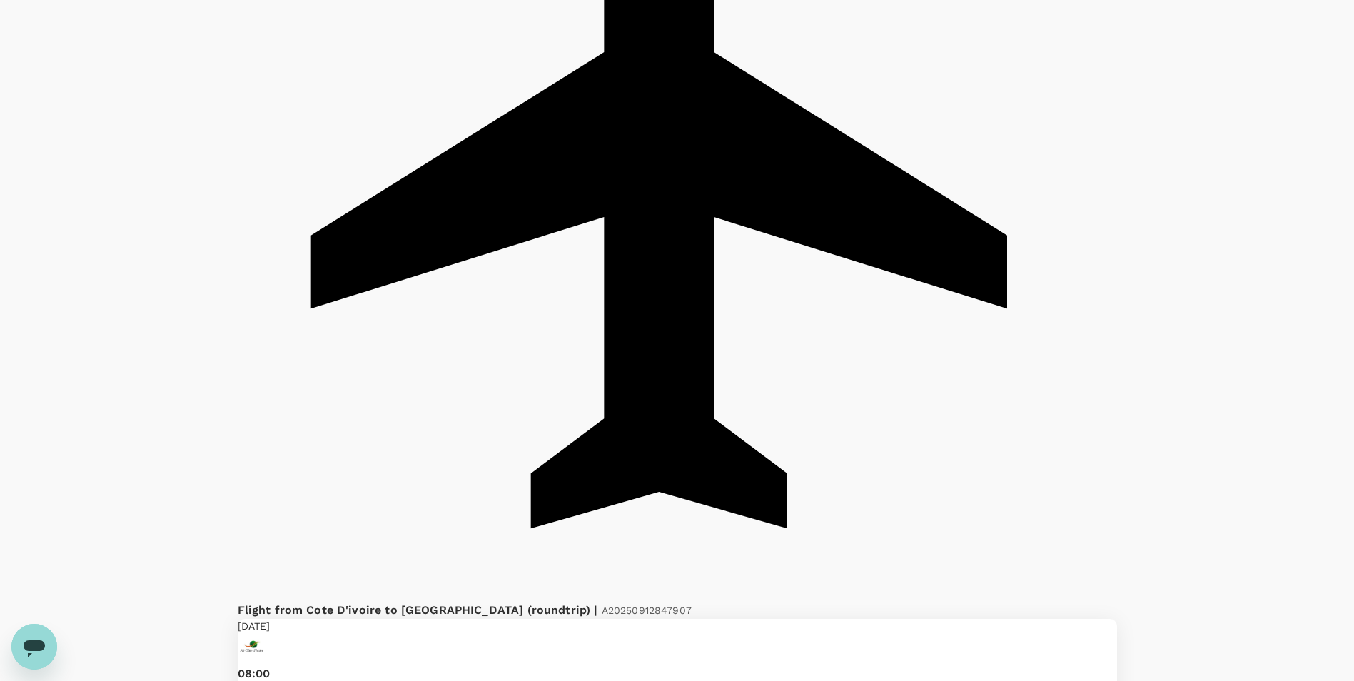
scroll to position [642, 0]
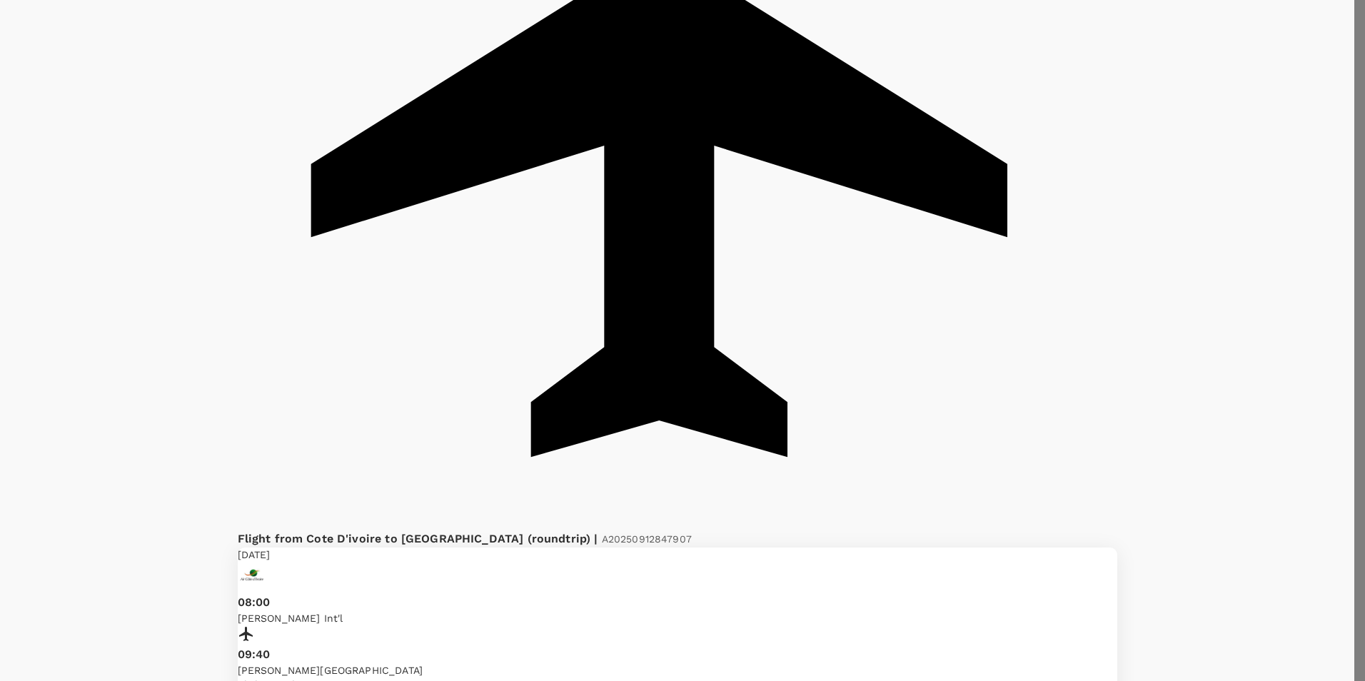
type textarea "p"
drag, startPoint x: 1047, startPoint y: 255, endPoint x: 902, endPoint y: 263, distance: 144.4
type textarea "change in the plan."
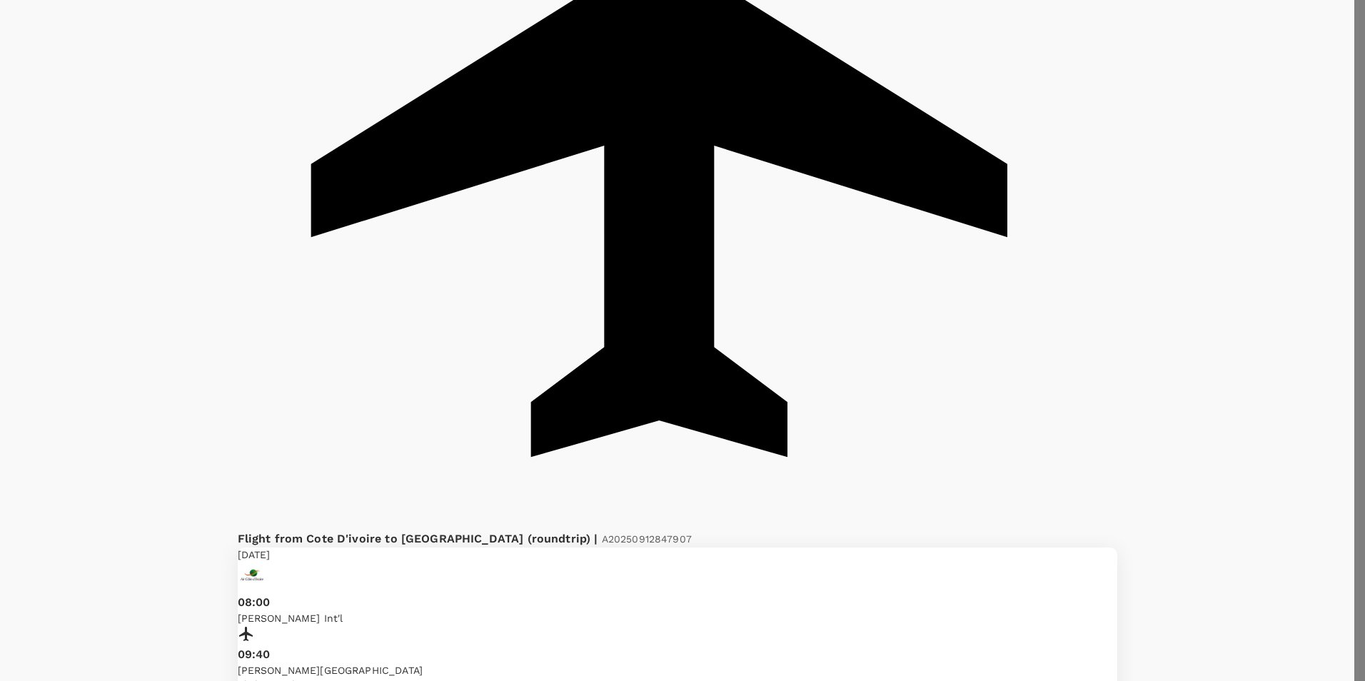
drag, startPoint x: 1164, startPoint y: 425, endPoint x: 1229, endPoint y: 539, distance: 130.8
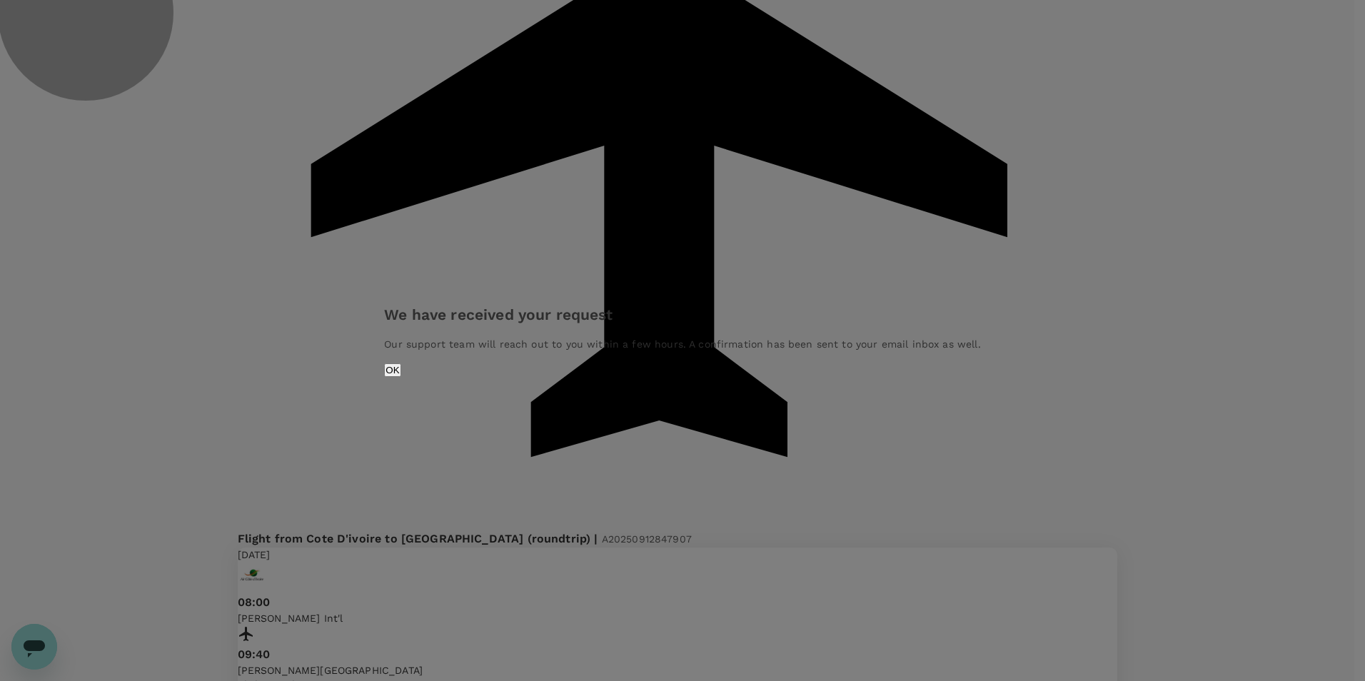
click at [400, 377] on button "OK" at bounding box center [392, 370] width 16 height 14
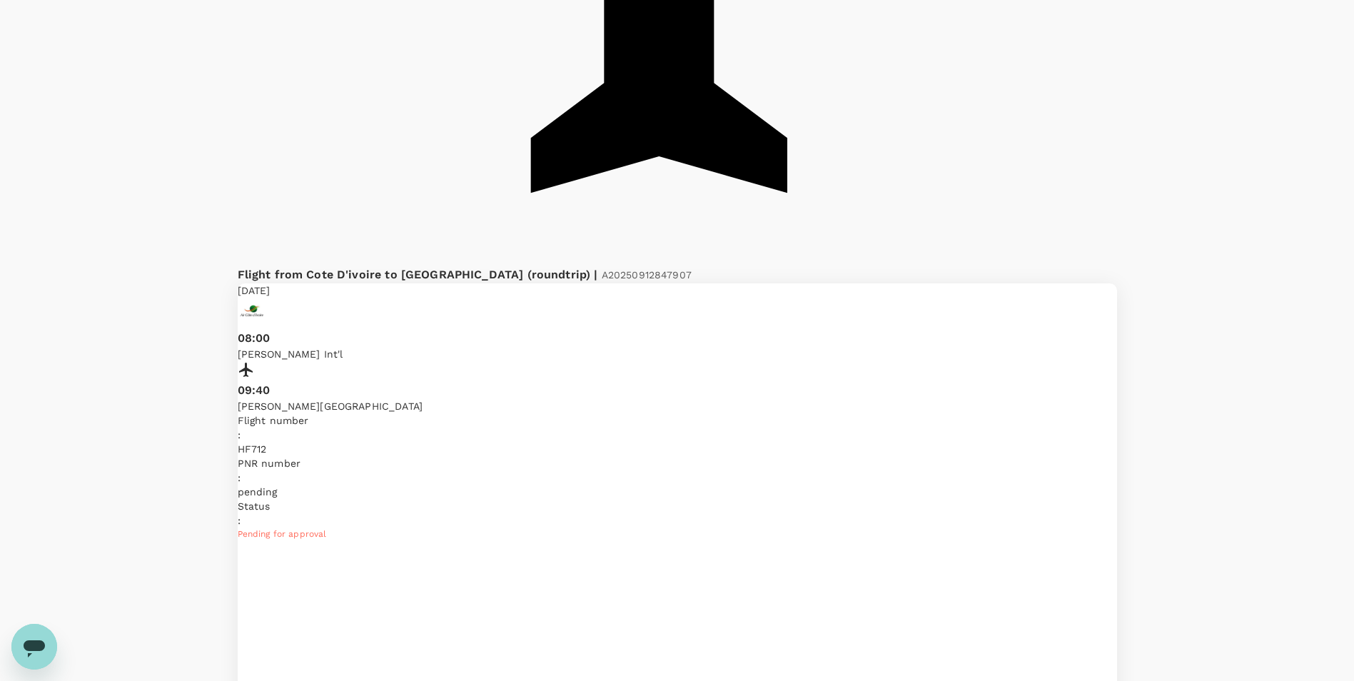
scroll to position [999, 0]
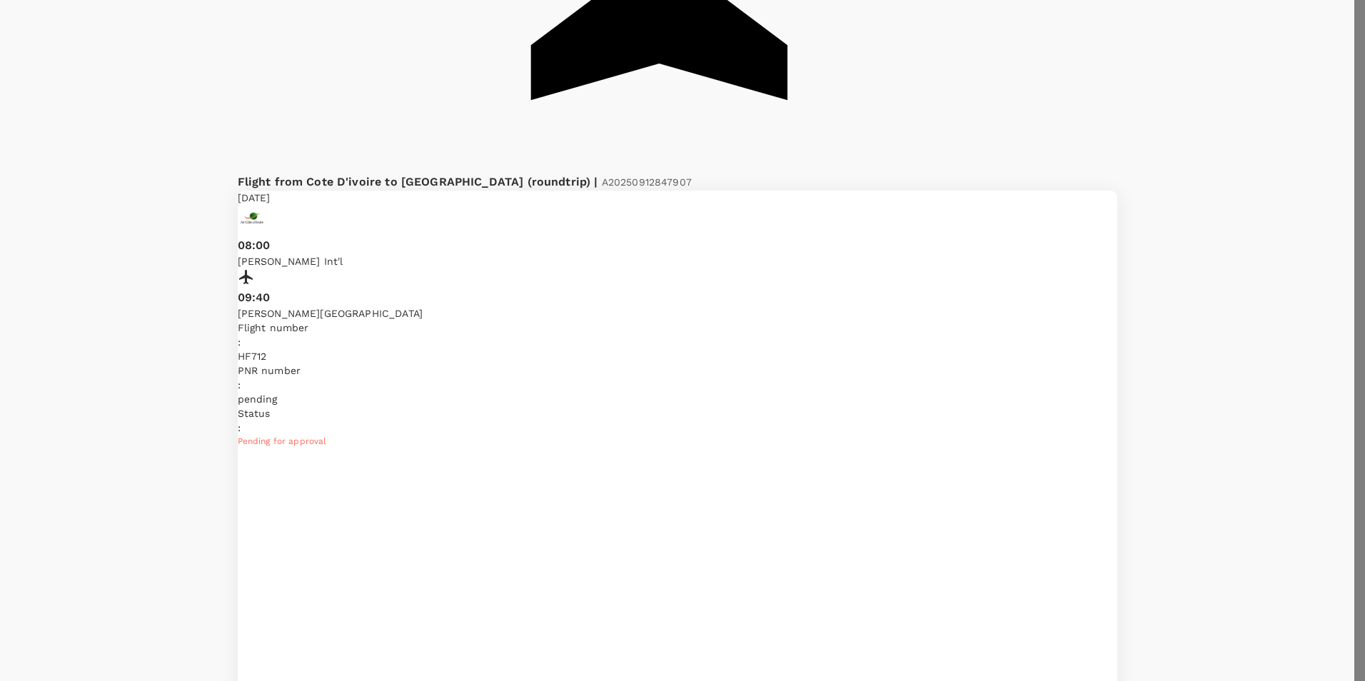
click at [620, 277] on div at bounding box center [682, 340] width 1365 height 681
click at [827, 9] on div at bounding box center [682, 340] width 1365 height 681
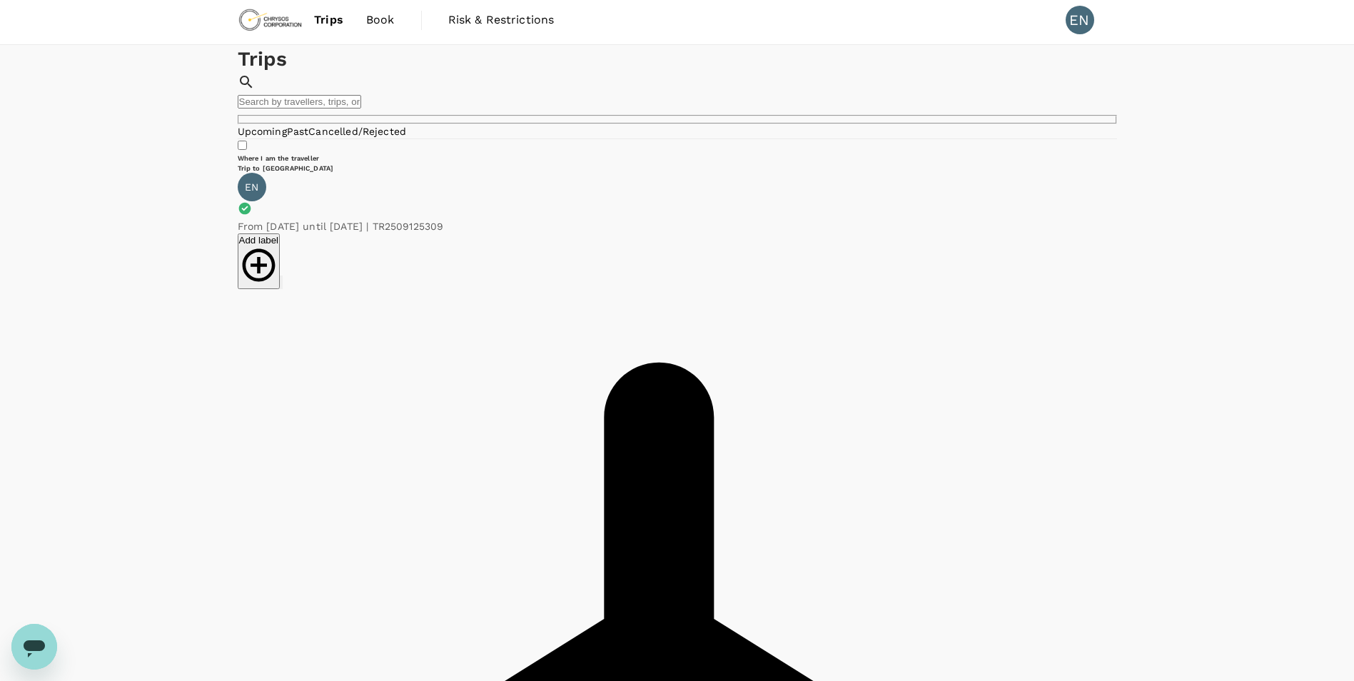
scroll to position [0, 0]
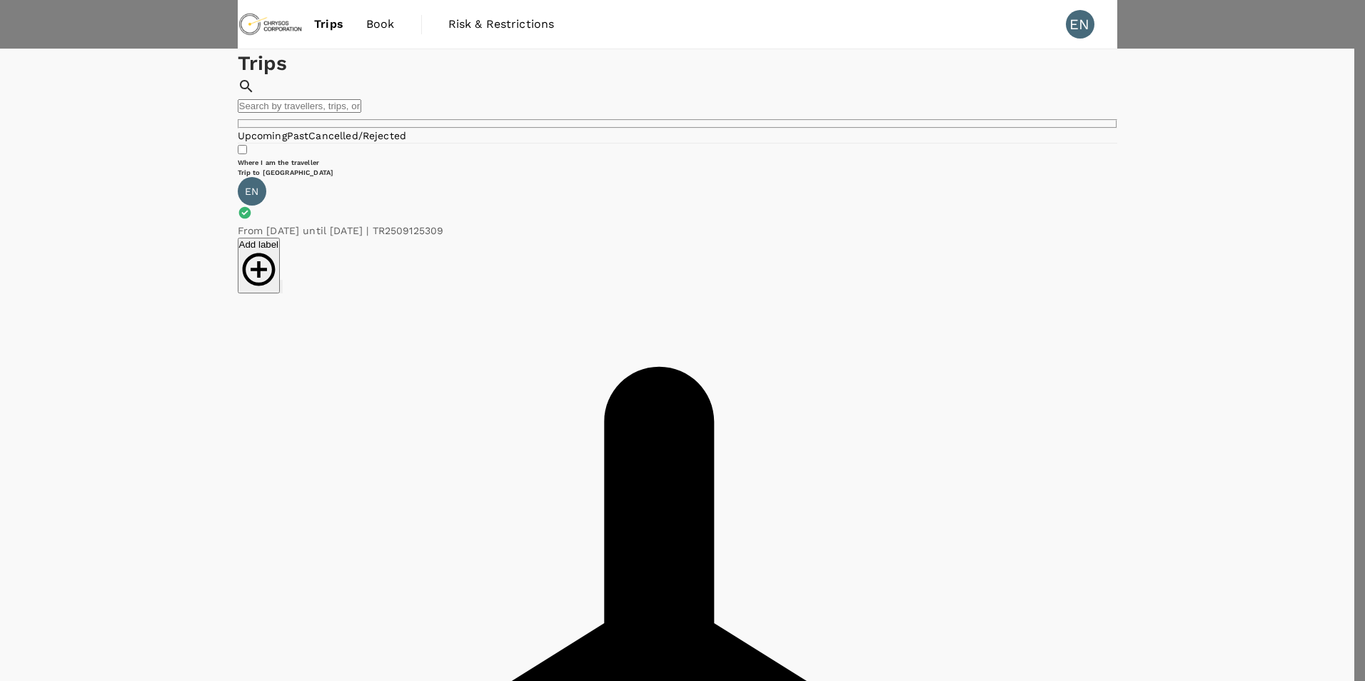
paste textarea "change in the plan."
type textarea "change in the plan."
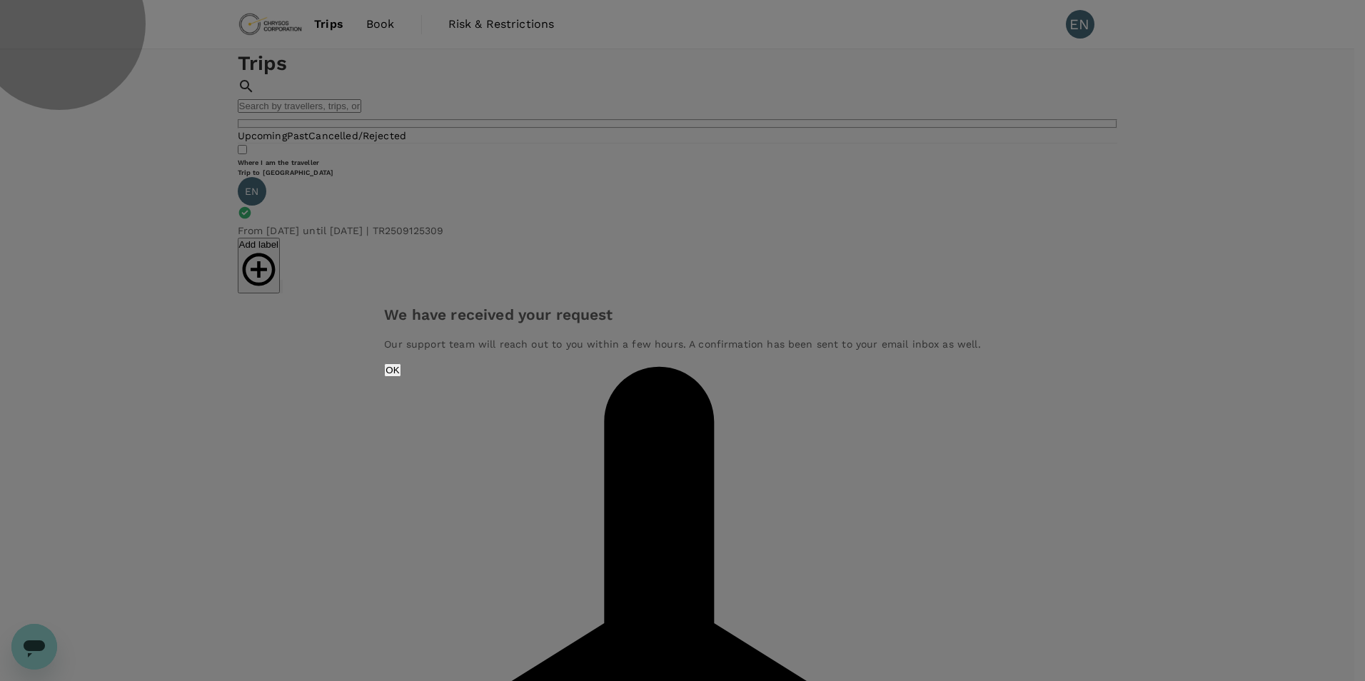
click at [400, 377] on button "OK" at bounding box center [392, 370] width 16 height 14
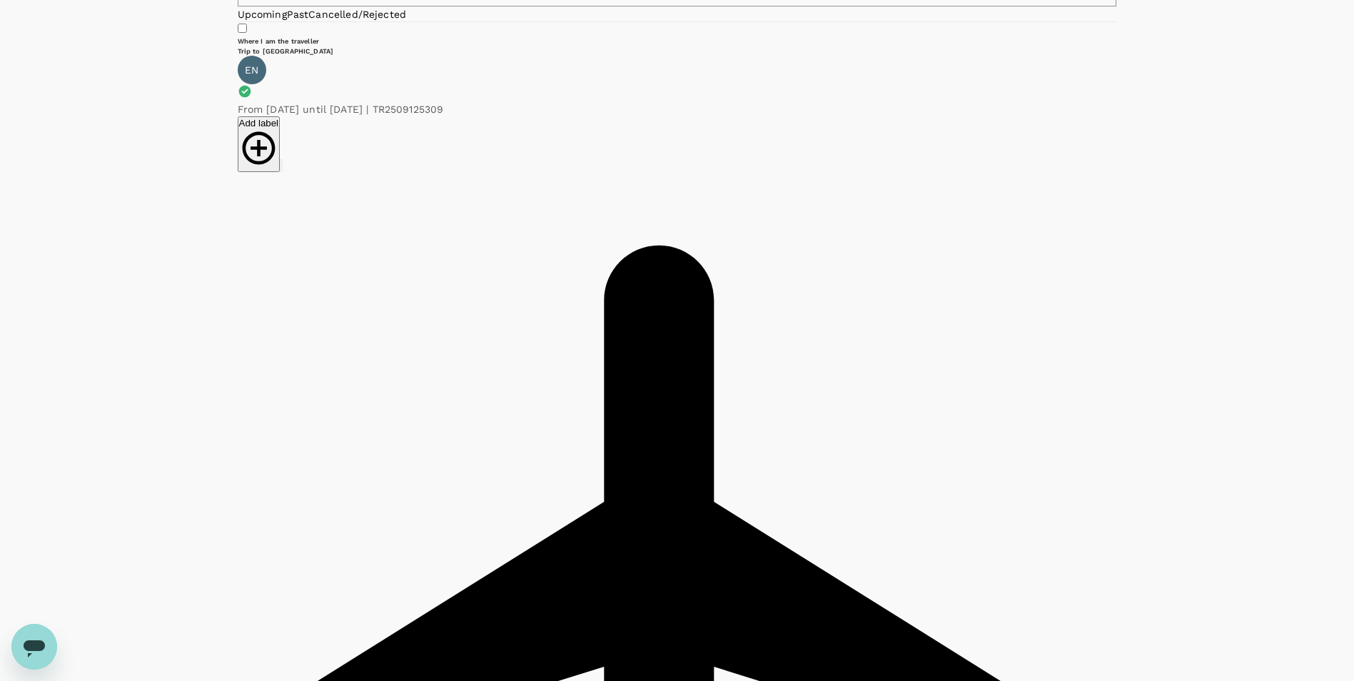
scroll to position [214, 0]
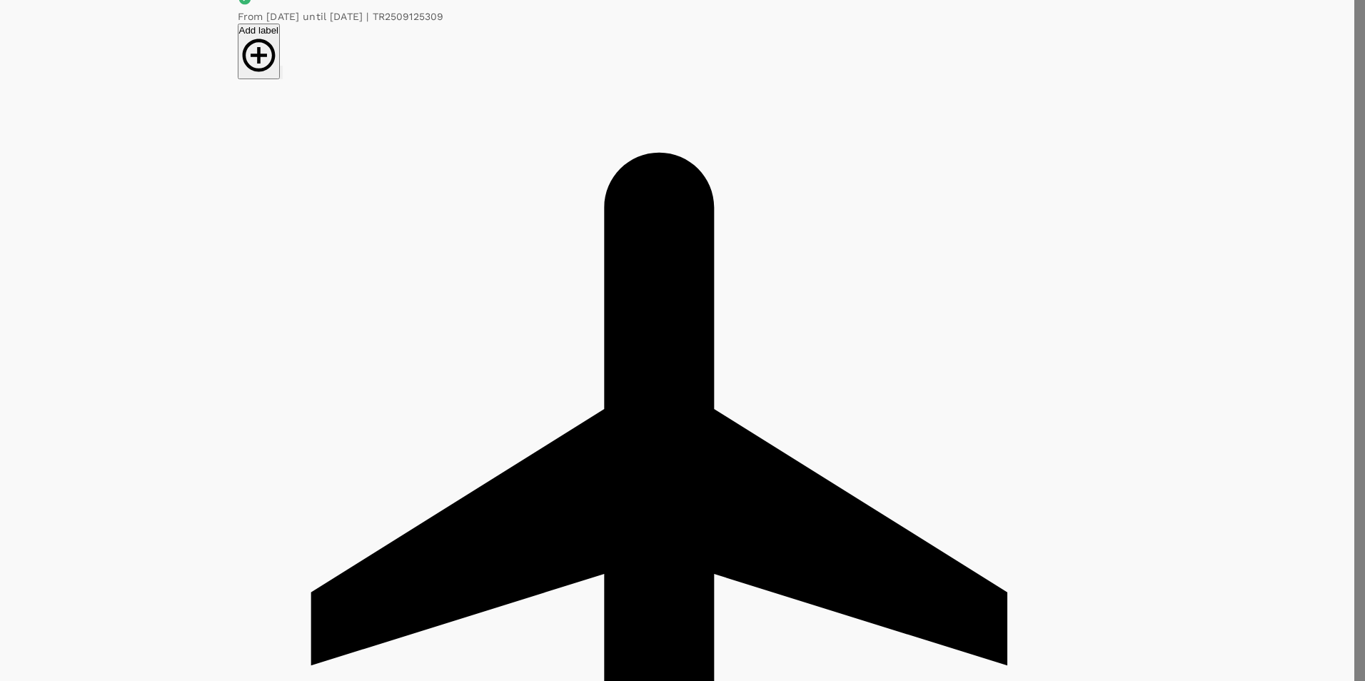
paste textarea "change in the plan."
type textarea "change in the plan."
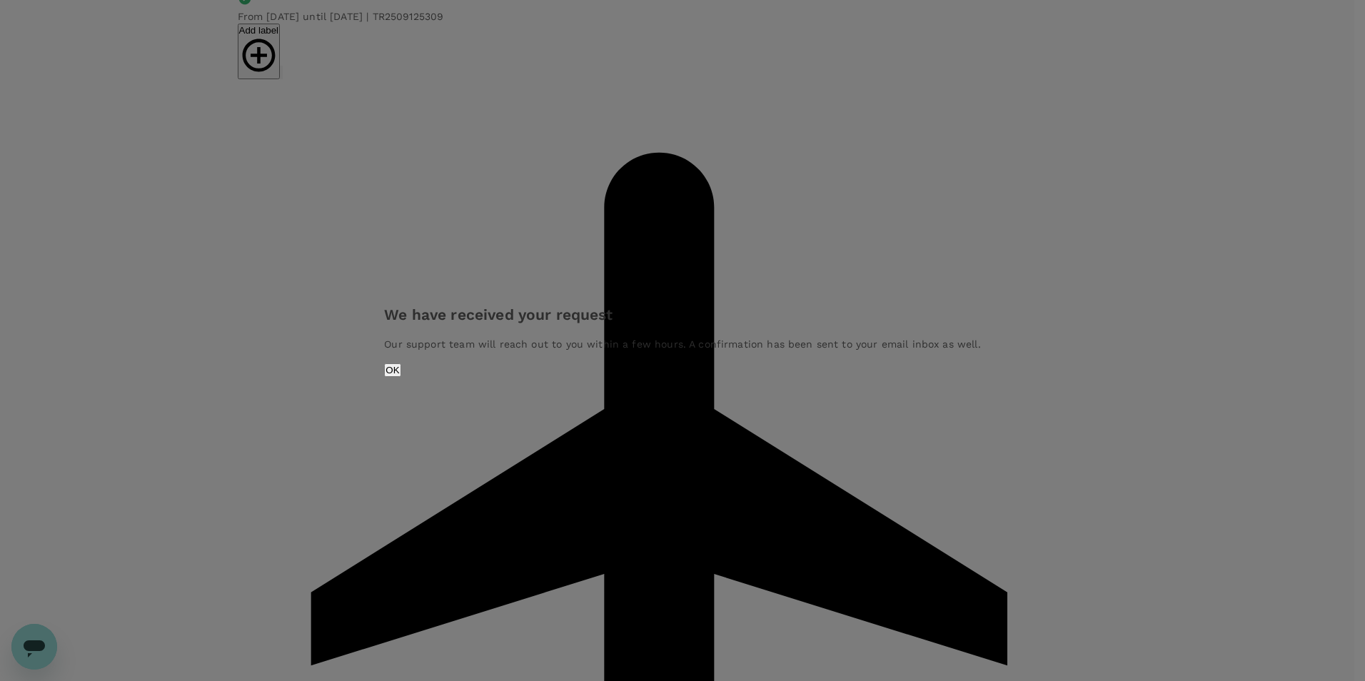
click at [400, 365] on button "OK" at bounding box center [392, 370] width 16 height 14
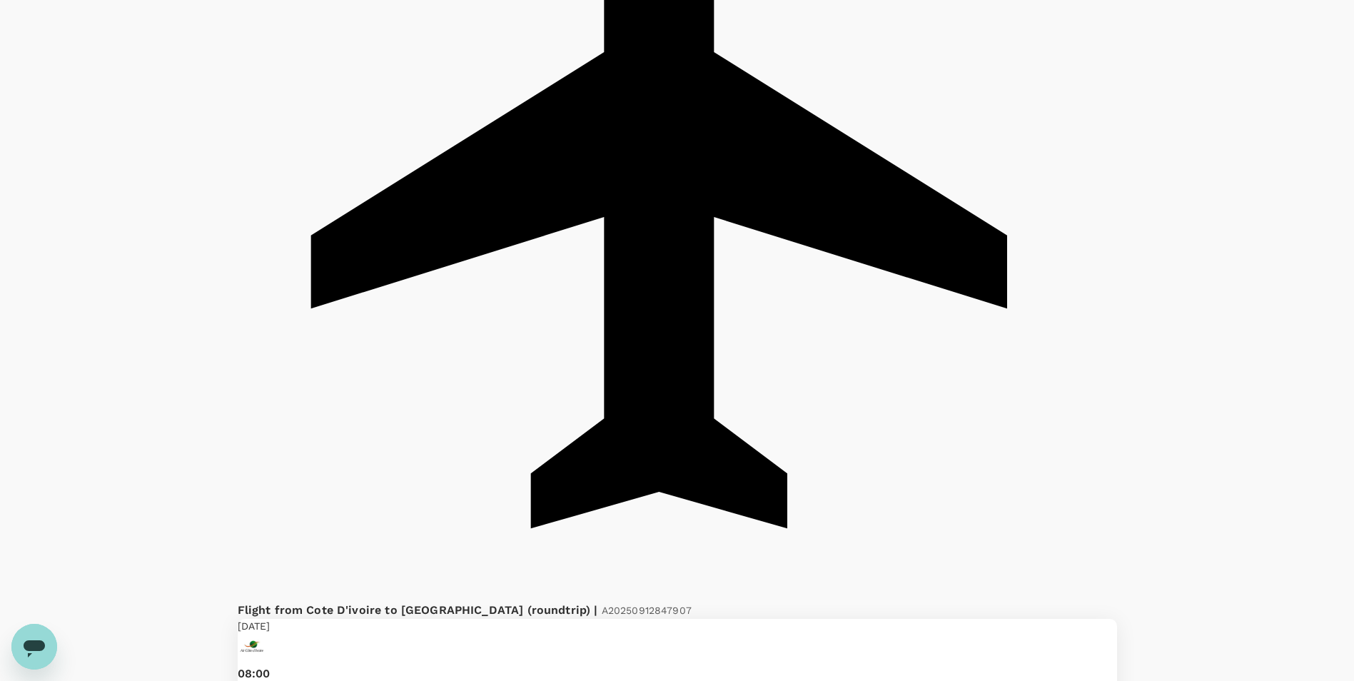
scroll to position [642, 0]
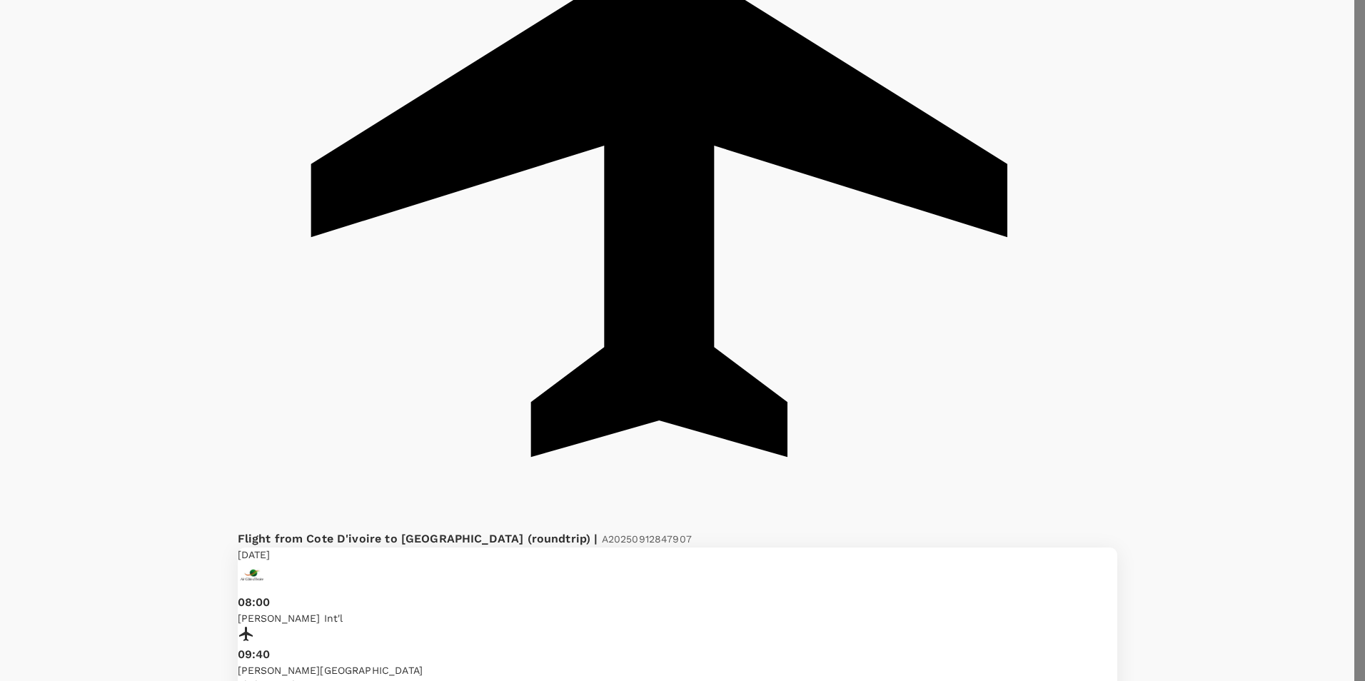
paste textarea "change in the plan."
type textarea "change in the plan."
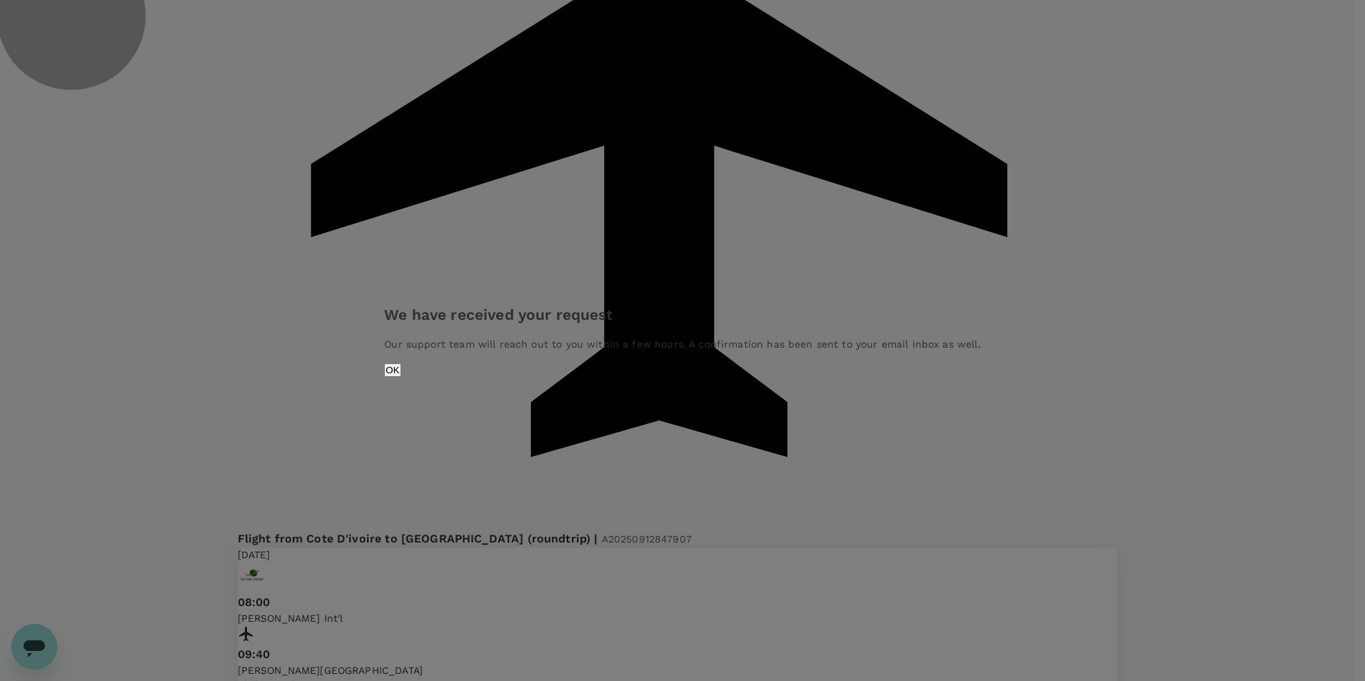
click at [400, 377] on button "OK" at bounding box center [392, 370] width 16 height 14
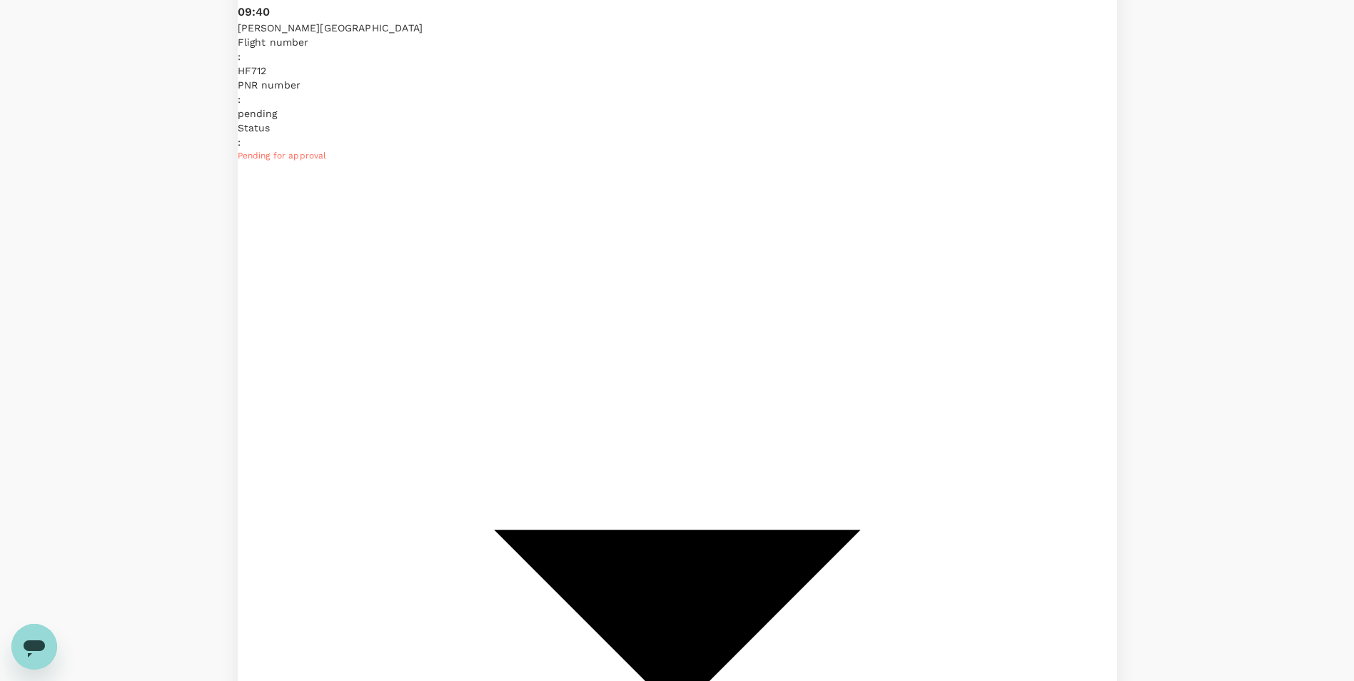
scroll to position [1405, 0]
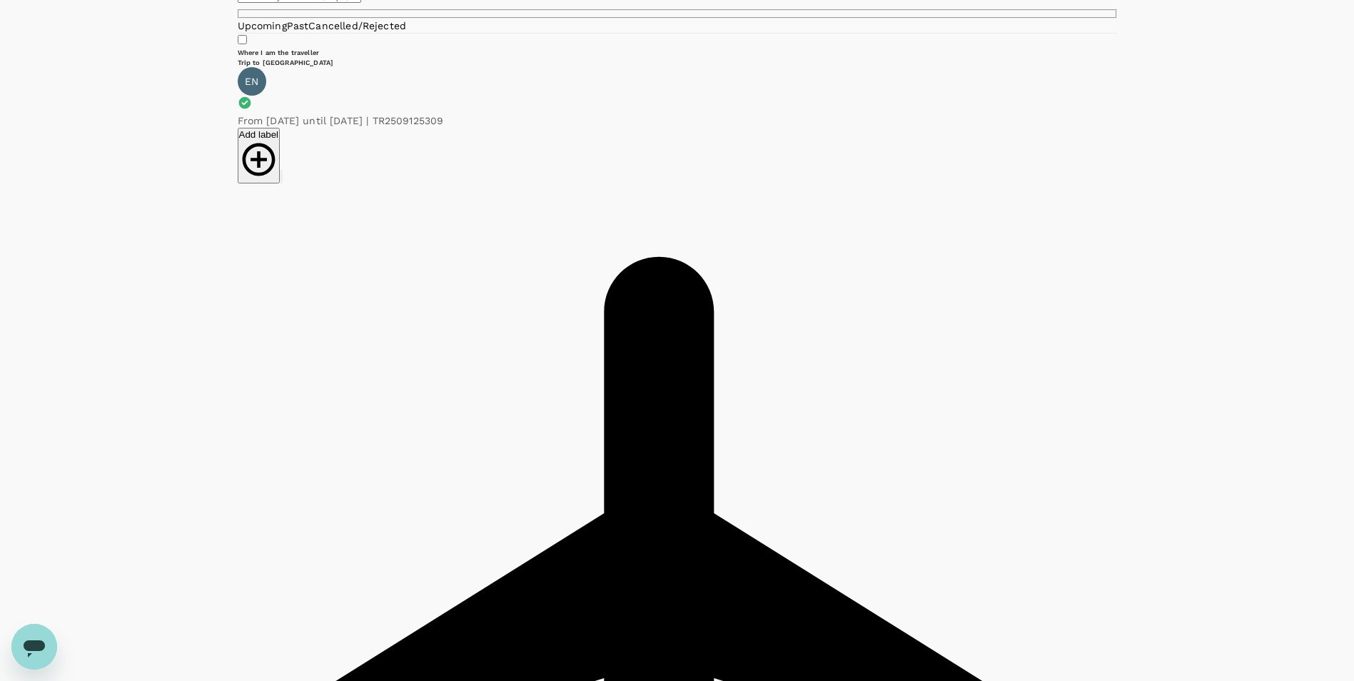
scroll to position [0, 0]
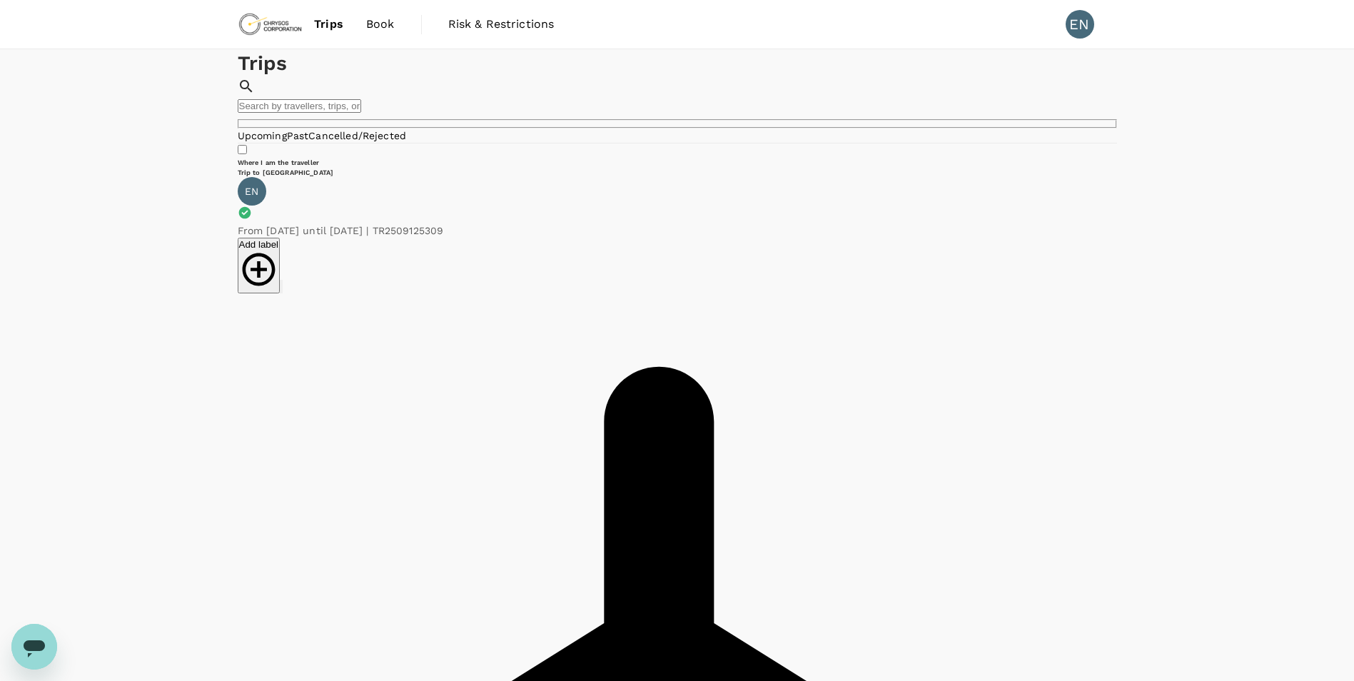
click at [373, 29] on span "Book" at bounding box center [380, 24] width 29 height 17
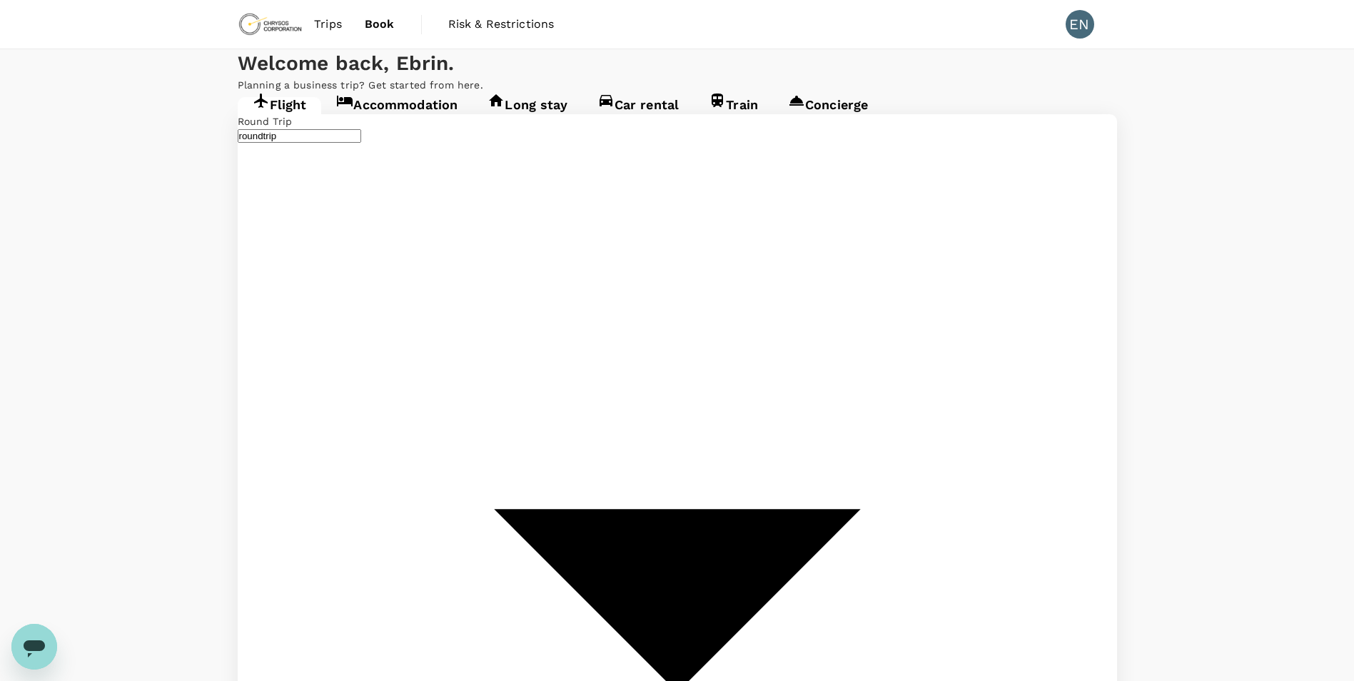
type input "[PERSON_NAME] Int'l (ABJ)"
type input "[PERSON_NAME][GEOGRAPHIC_DATA] (BKO)"
click at [318, 26] on span "Trips" at bounding box center [328, 24] width 28 height 17
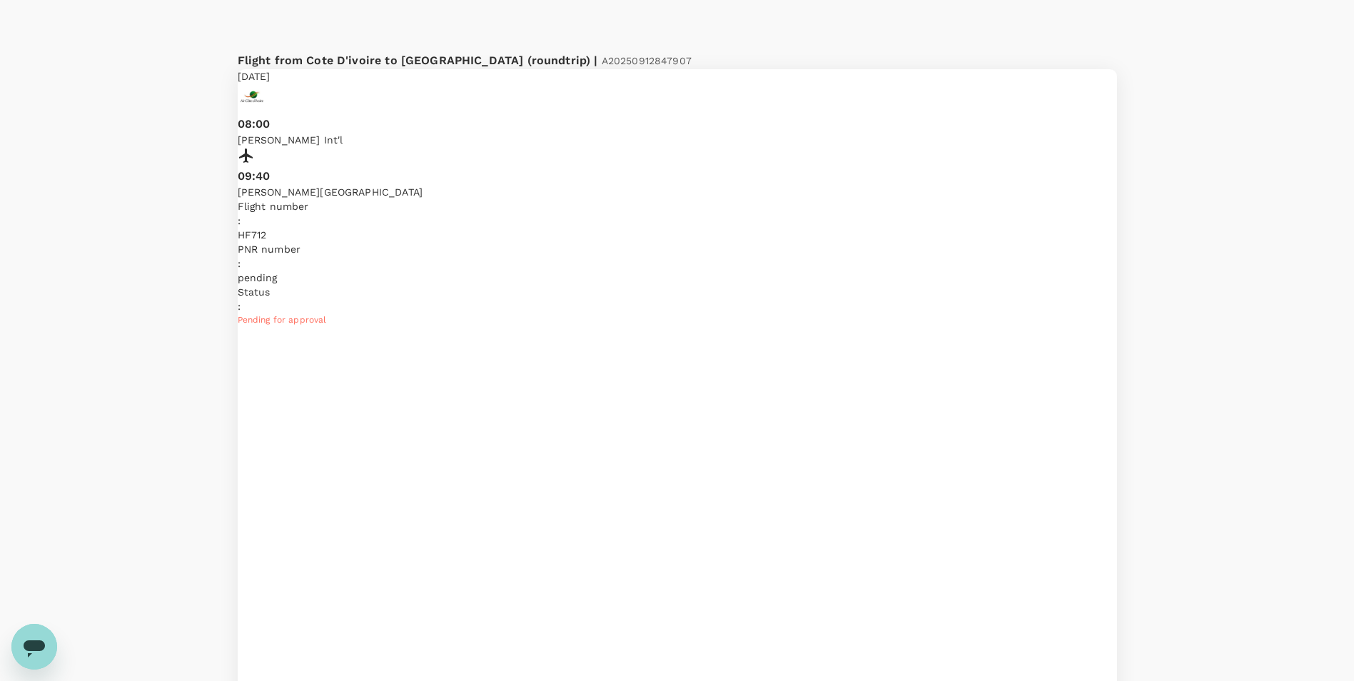
scroll to position [1142, 0]
